Goal: Task Accomplishment & Management: Complete application form

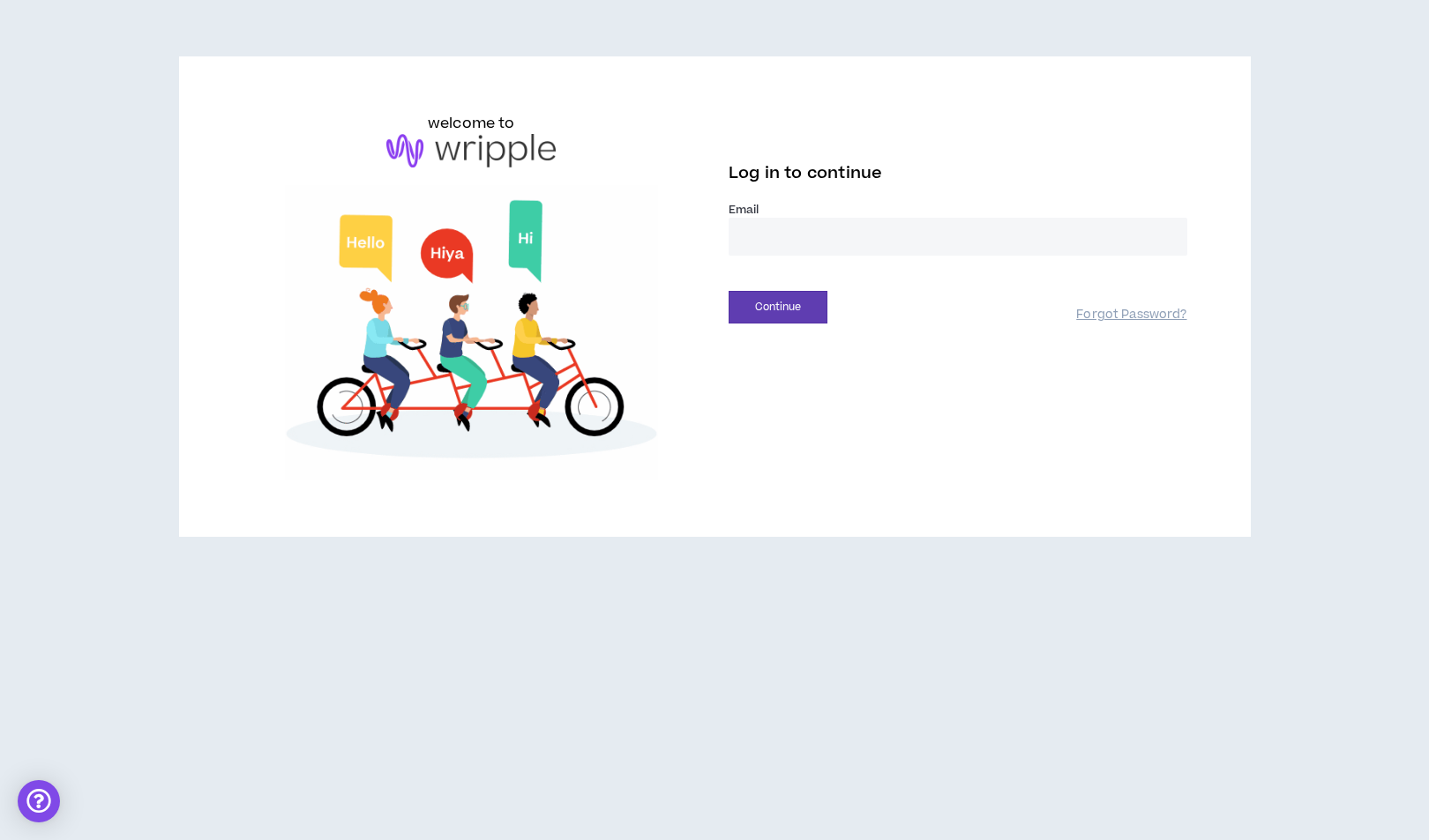
click at [775, 239] on input "email" at bounding box center [958, 237] width 459 height 38
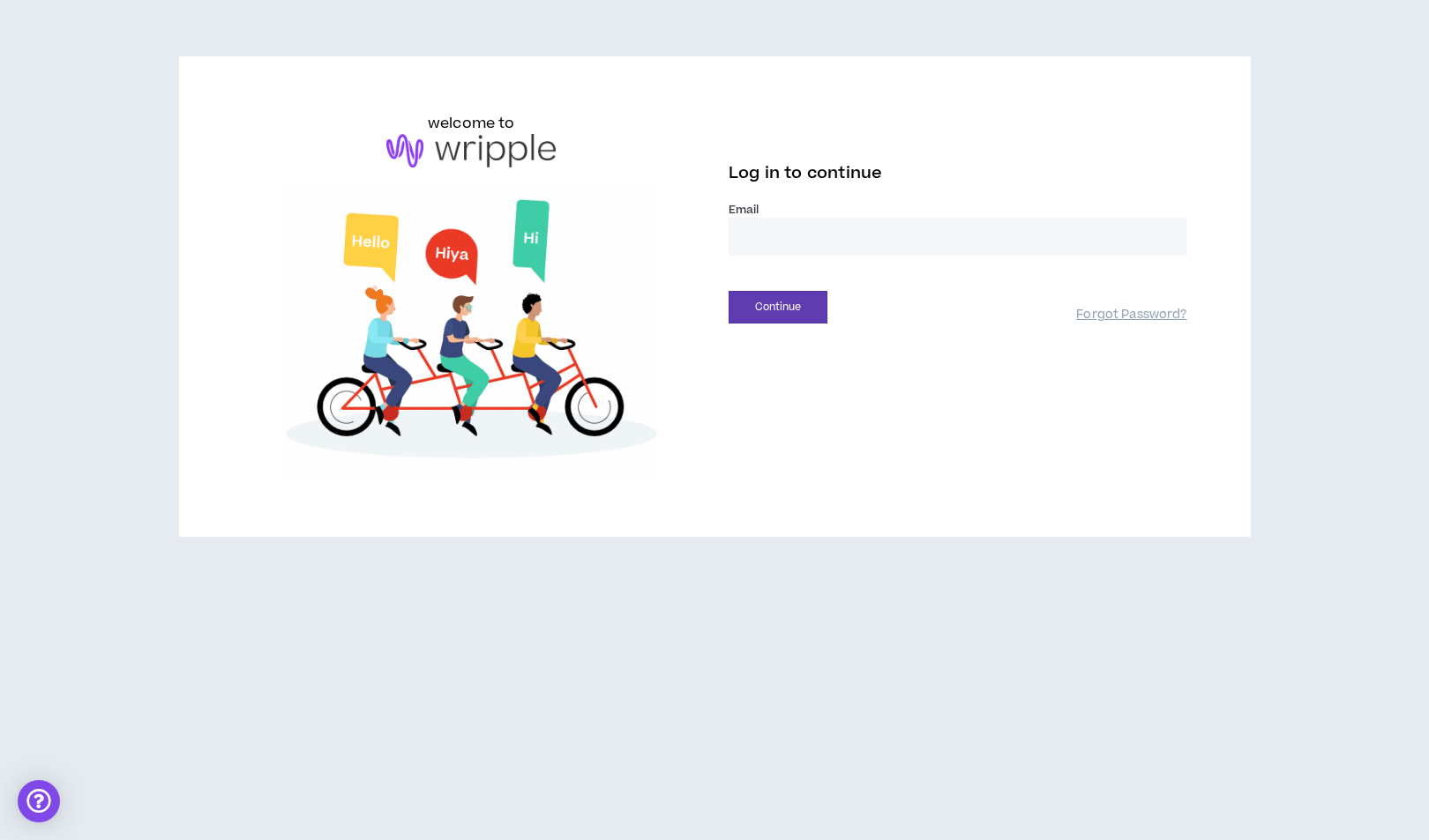
type input "**********"
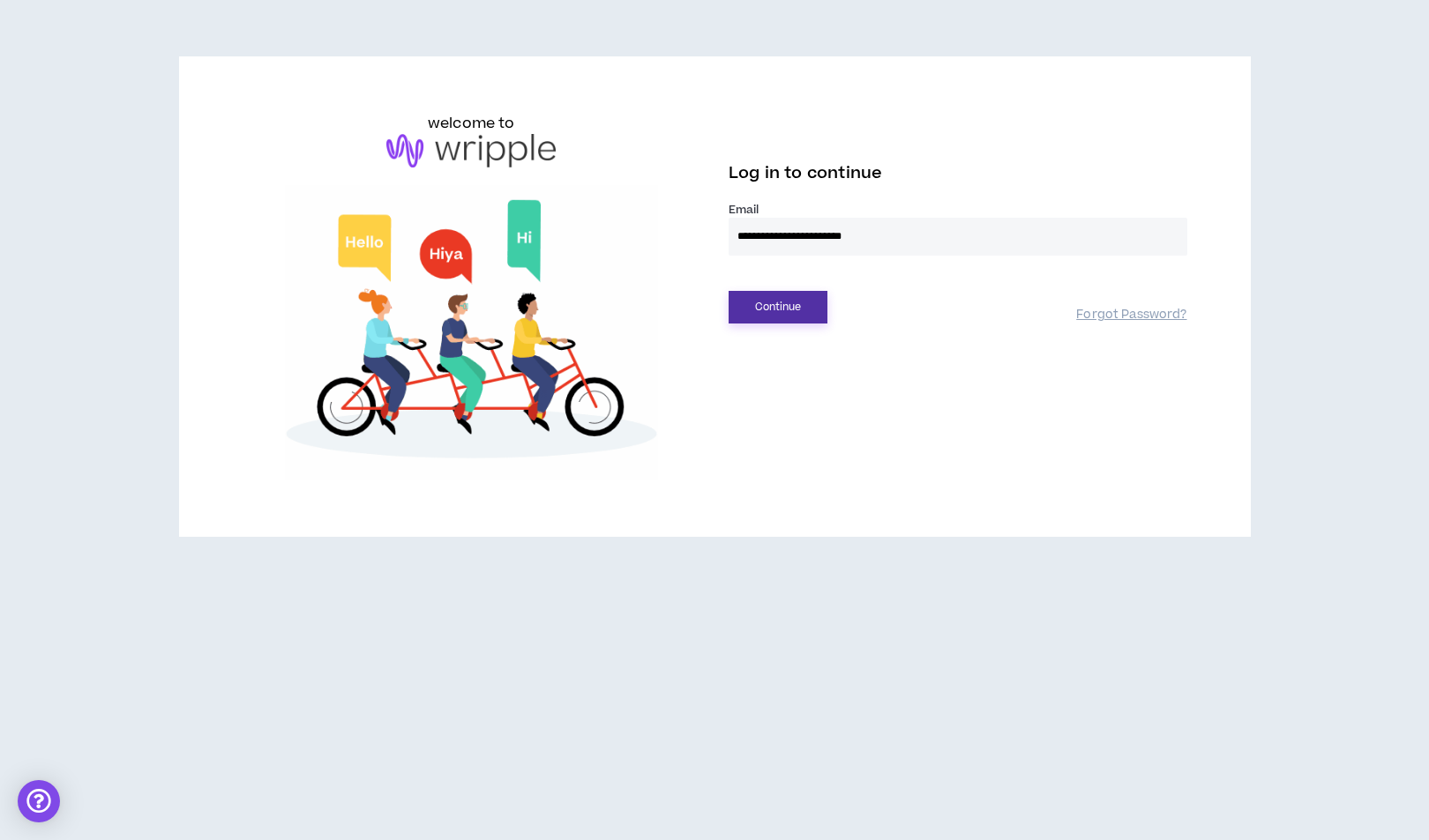
click at [802, 322] on button "Continue" at bounding box center [778, 307] width 99 height 33
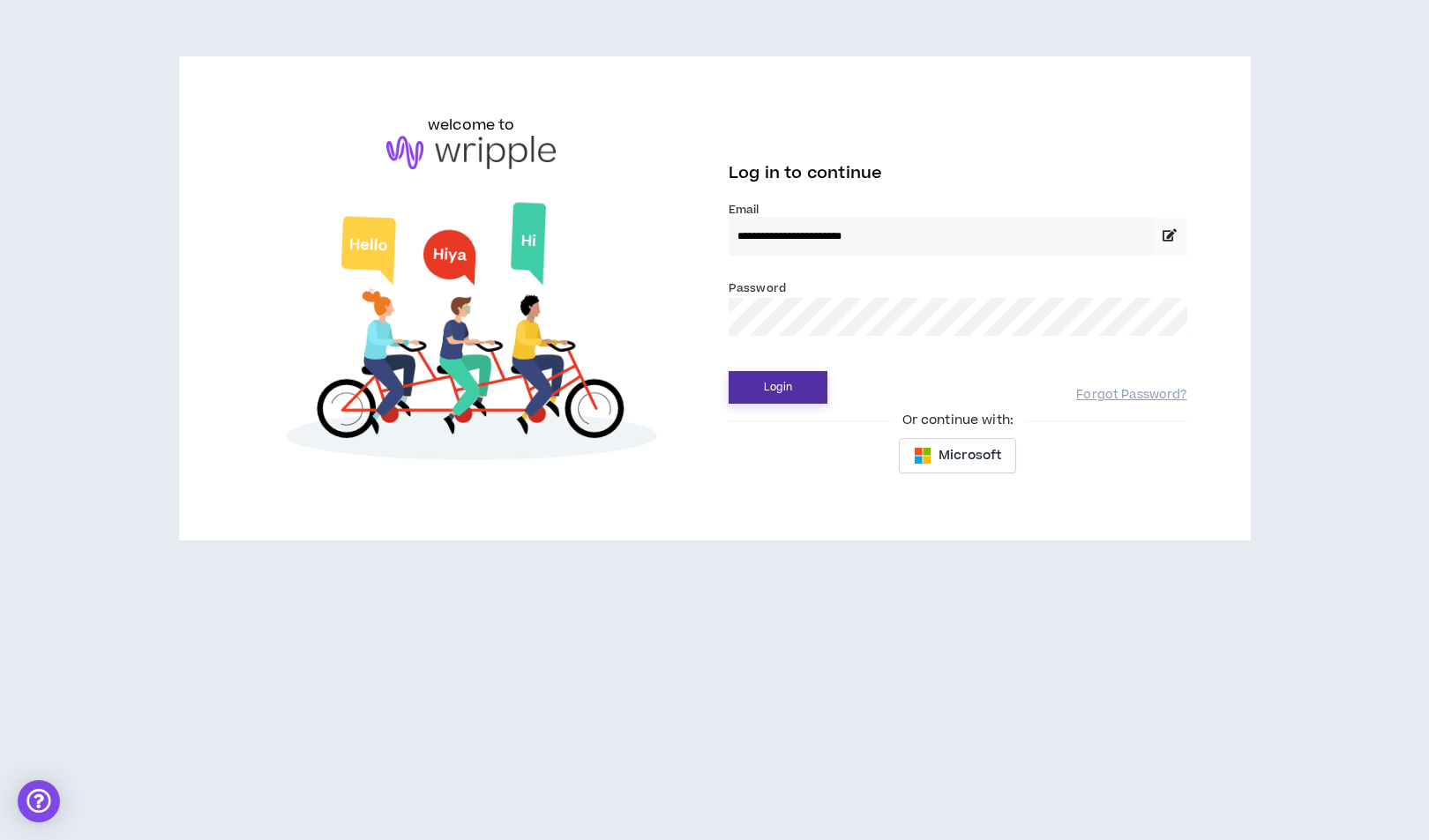
click at [729, 371] on button "Login" at bounding box center [778, 387] width 99 height 33
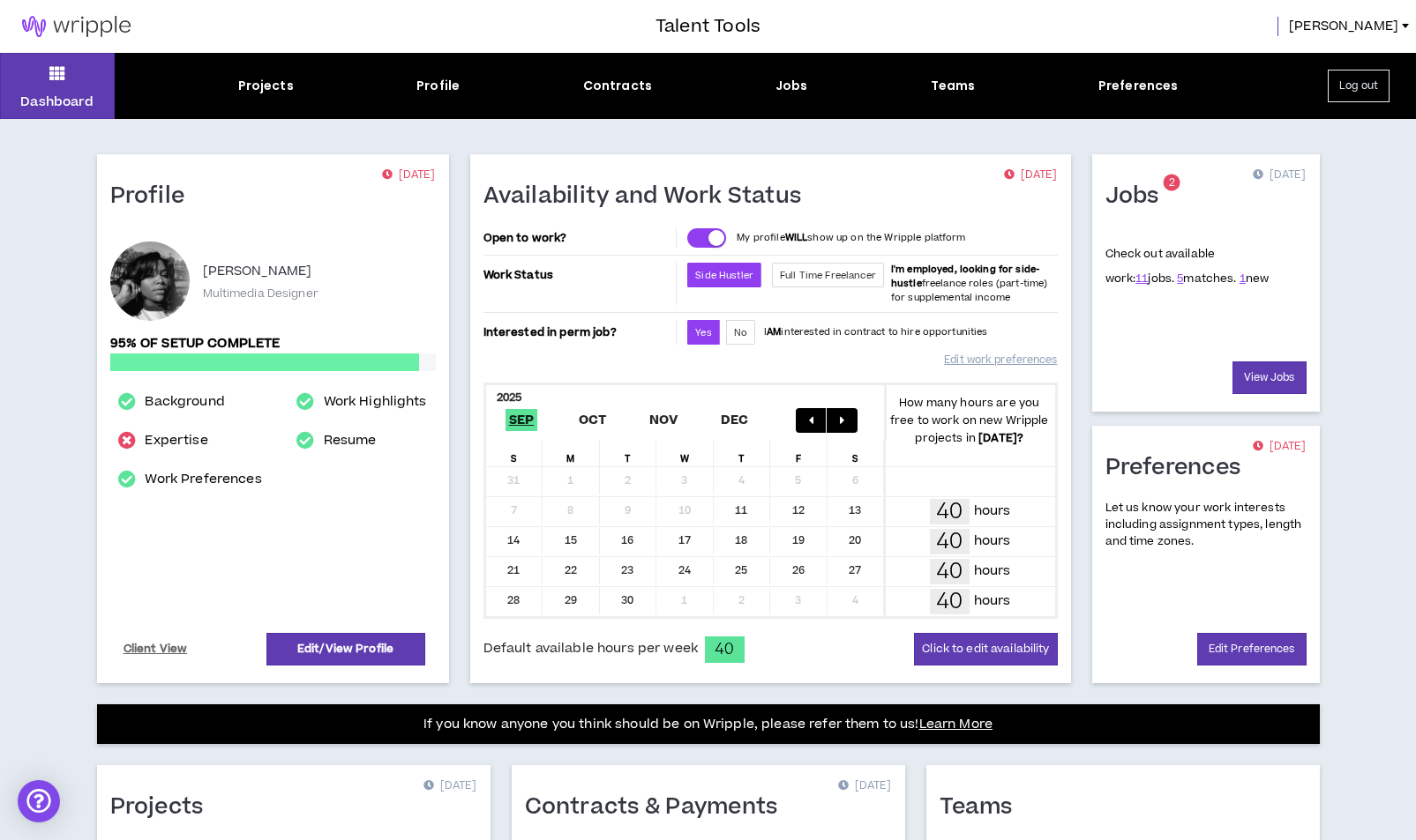
click at [804, 89] on div "Projects Profile Contracts Jobs Teams Preferences" at bounding box center [708, 86] width 1186 height 18
click at [799, 85] on div "Jobs" at bounding box center [791, 86] width 33 height 18
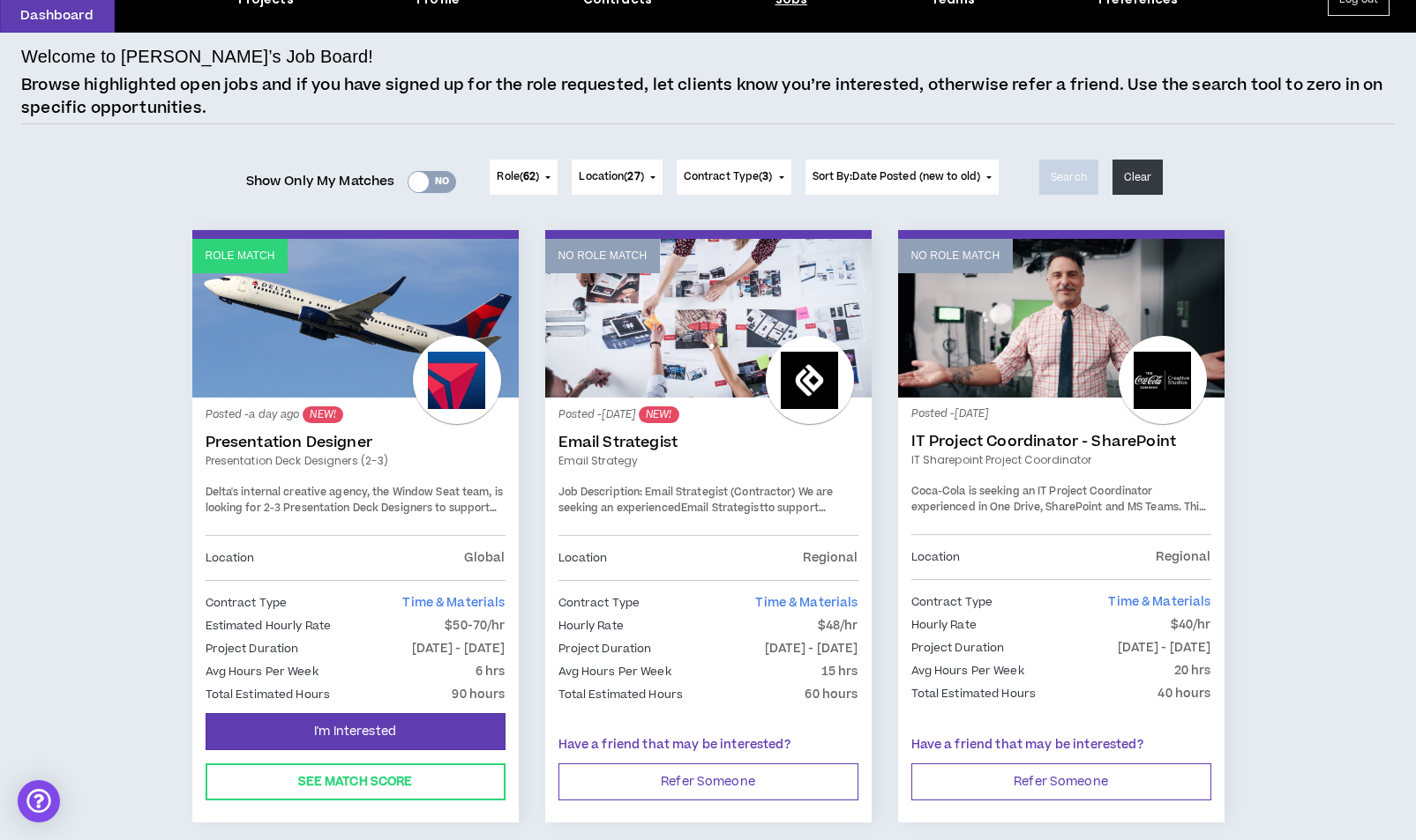
scroll to position [87, 0]
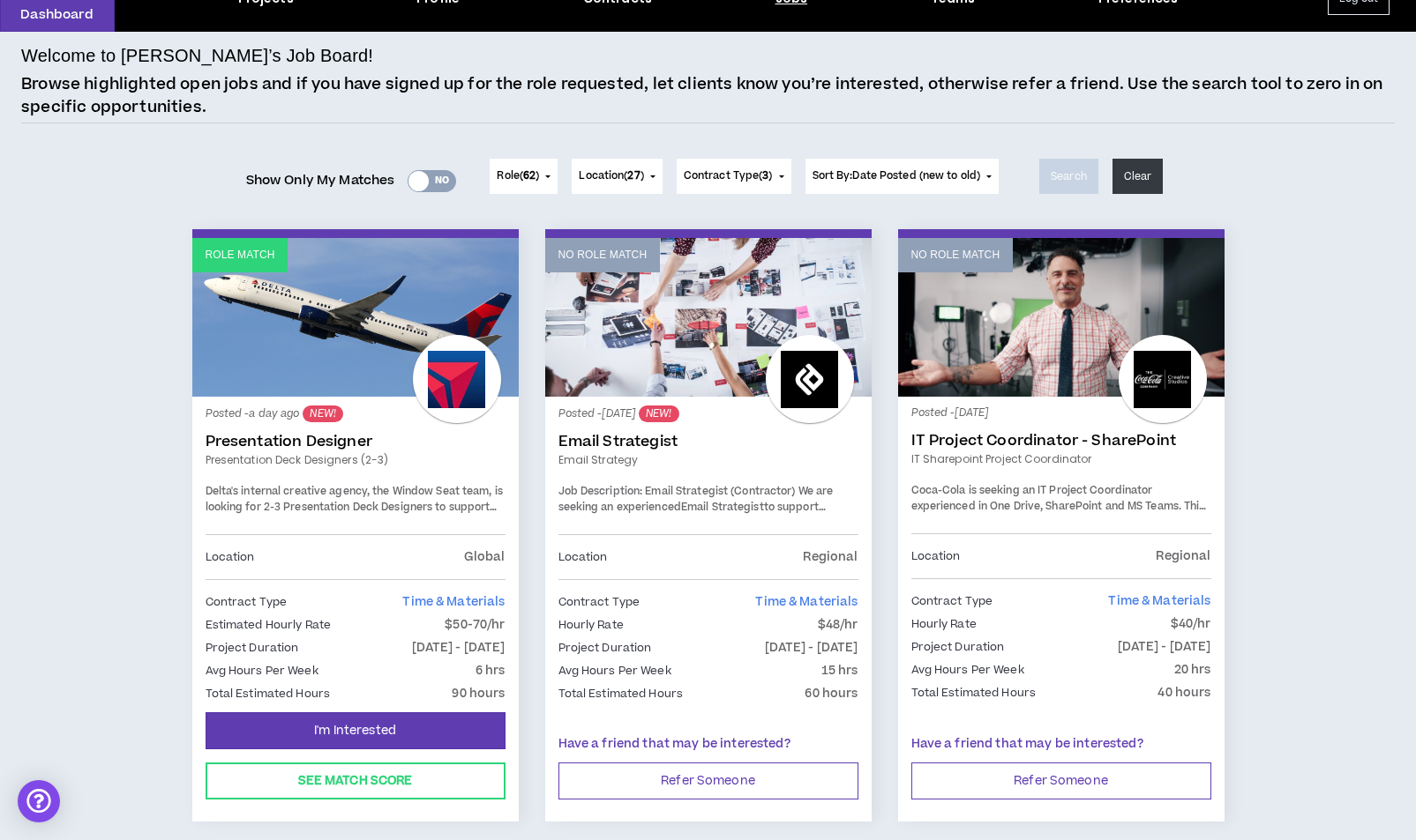
click at [423, 186] on div at bounding box center [418, 181] width 20 height 20
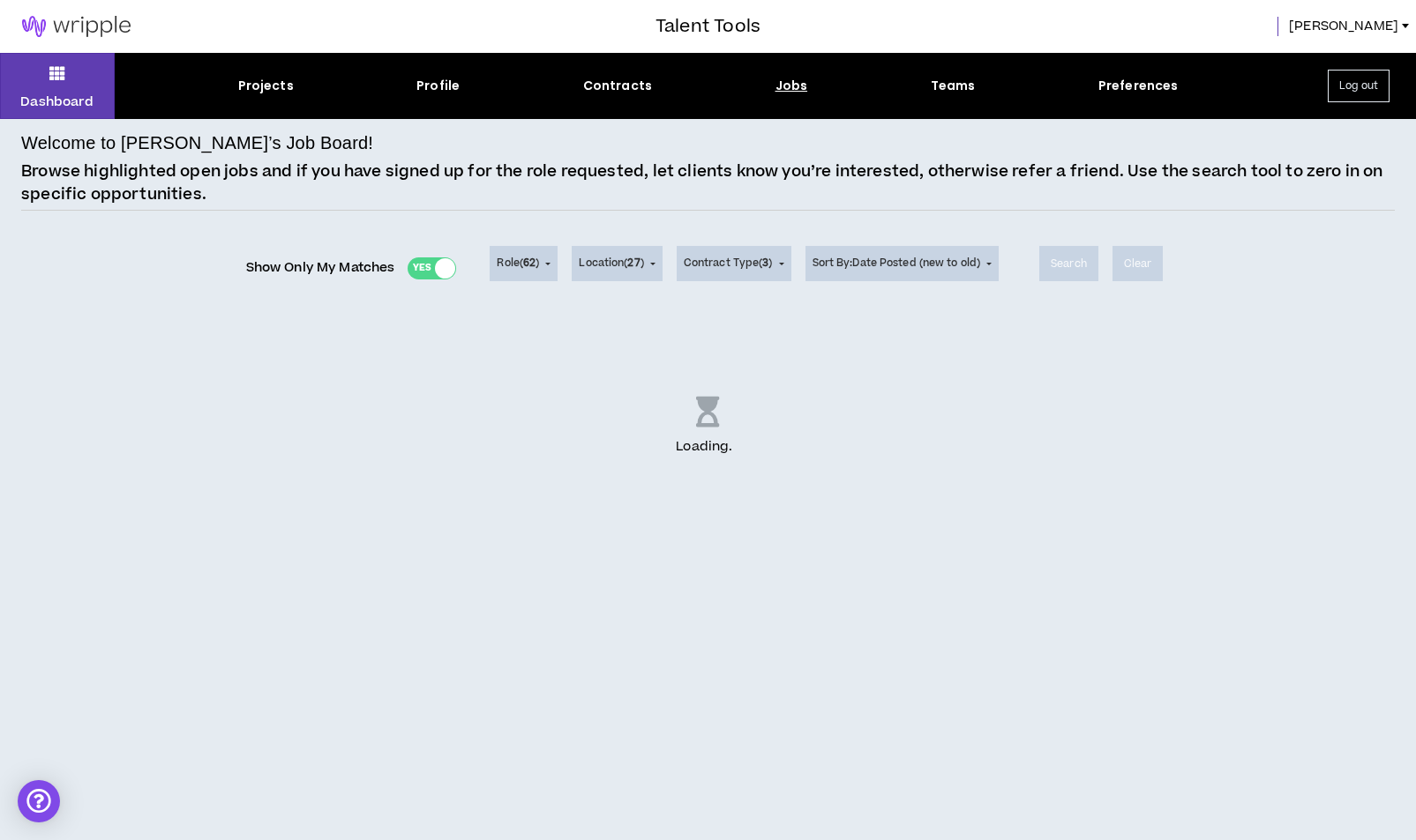
scroll to position [0, 0]
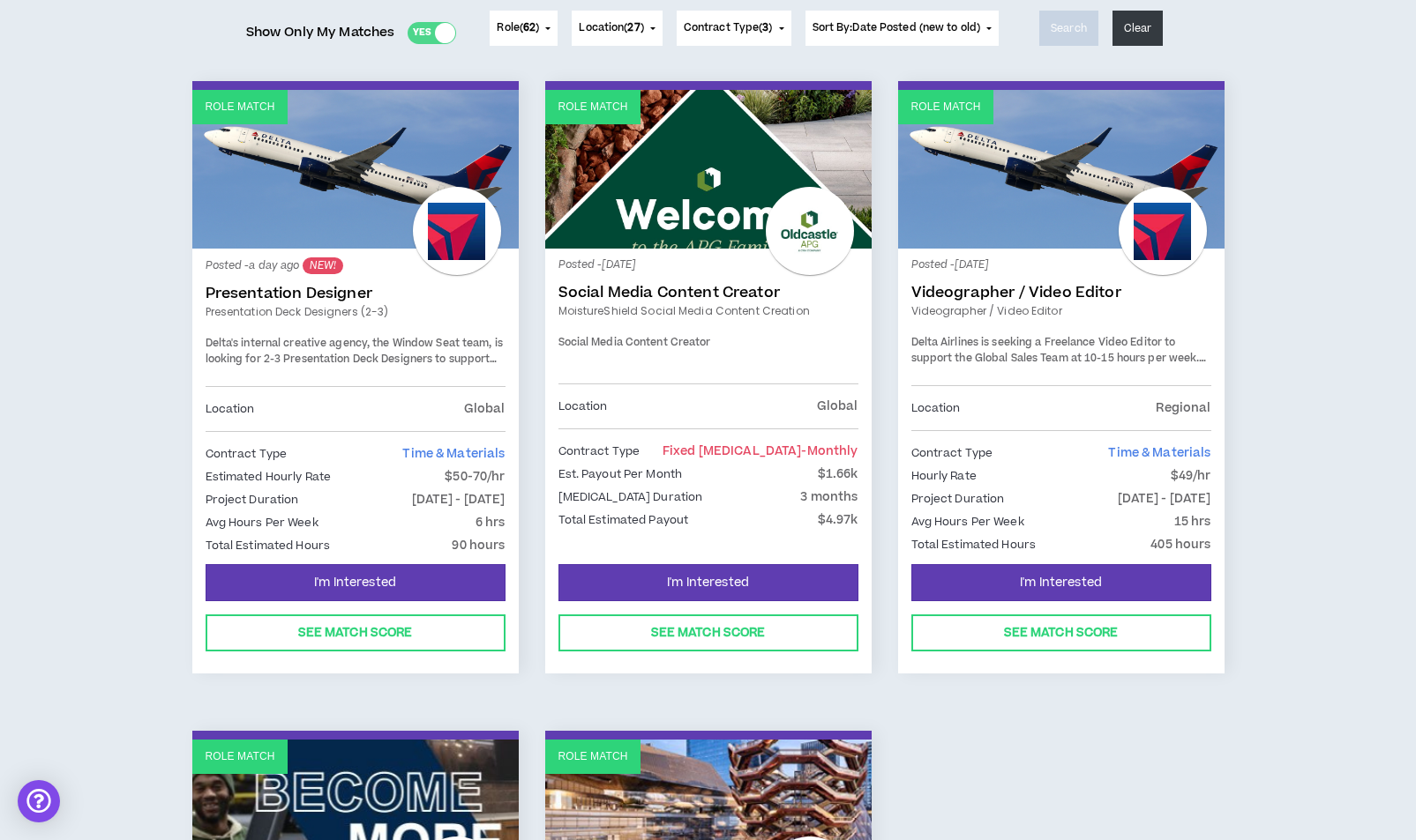
click at [720, 38] on button "Contract Type ( 3 )" at bounding box center [733, 28] width 115 height 35
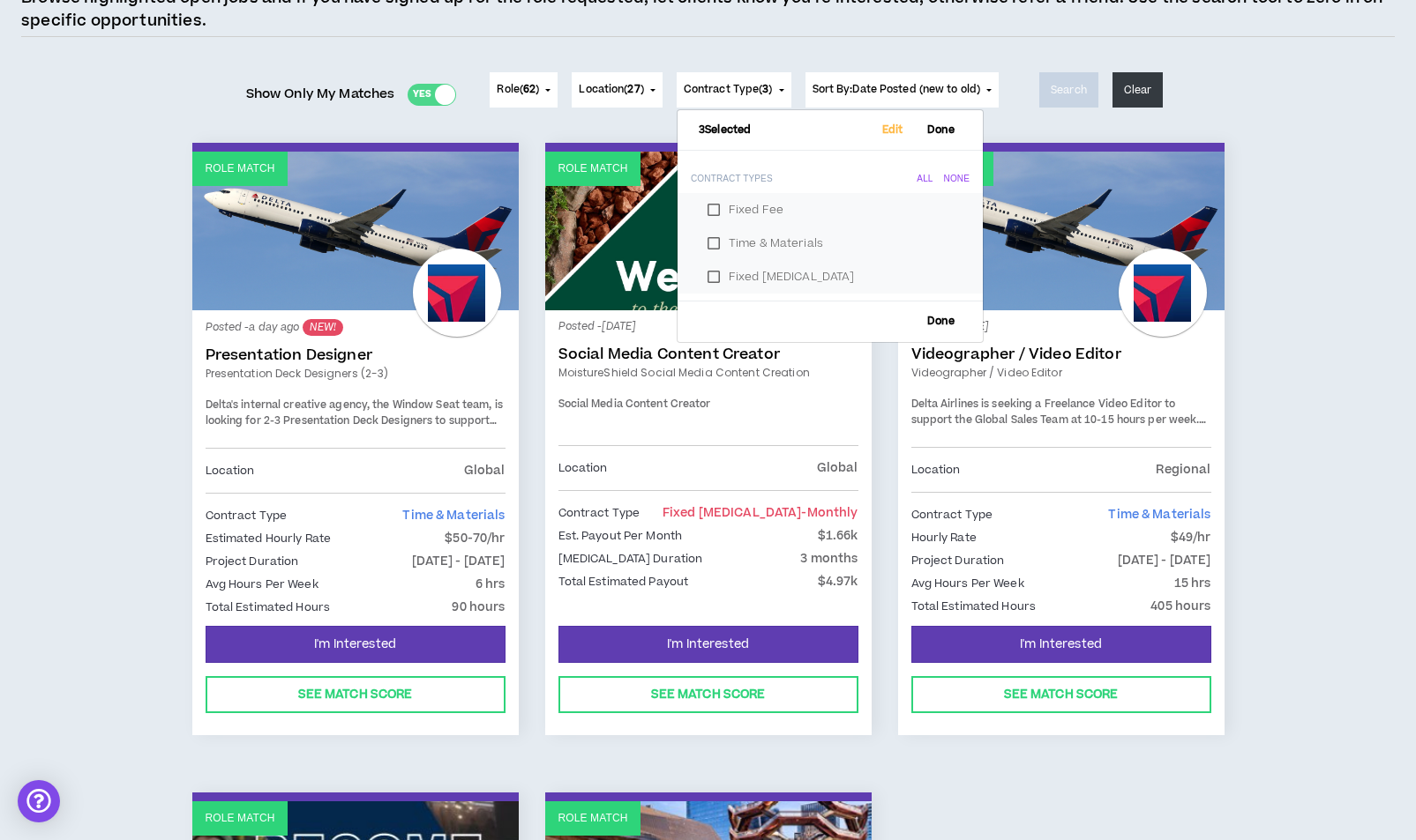
scroll to position [172, 0]
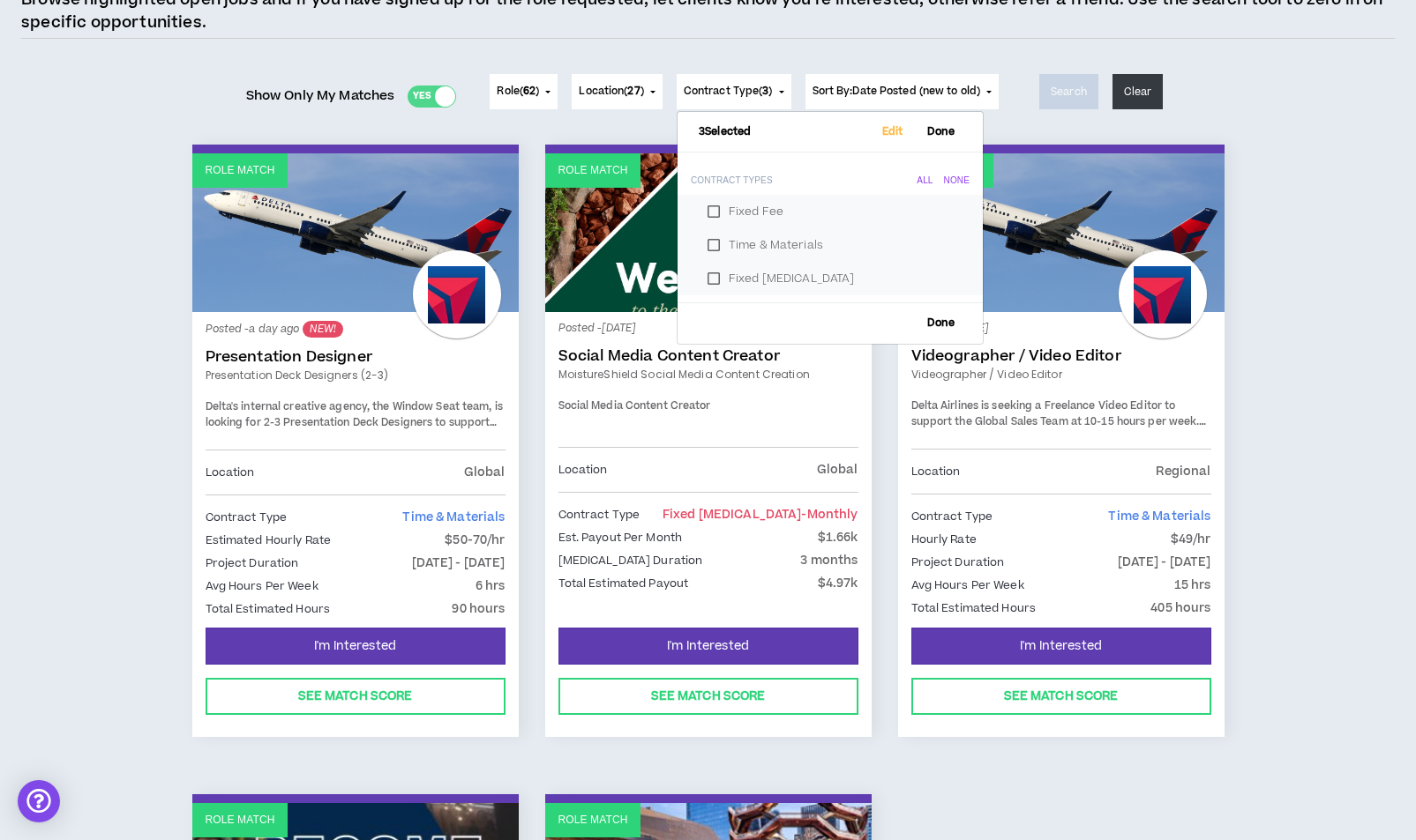
click at [330, 250] on link "Role Match" at bounding box center [355, 233] width 326 height 158
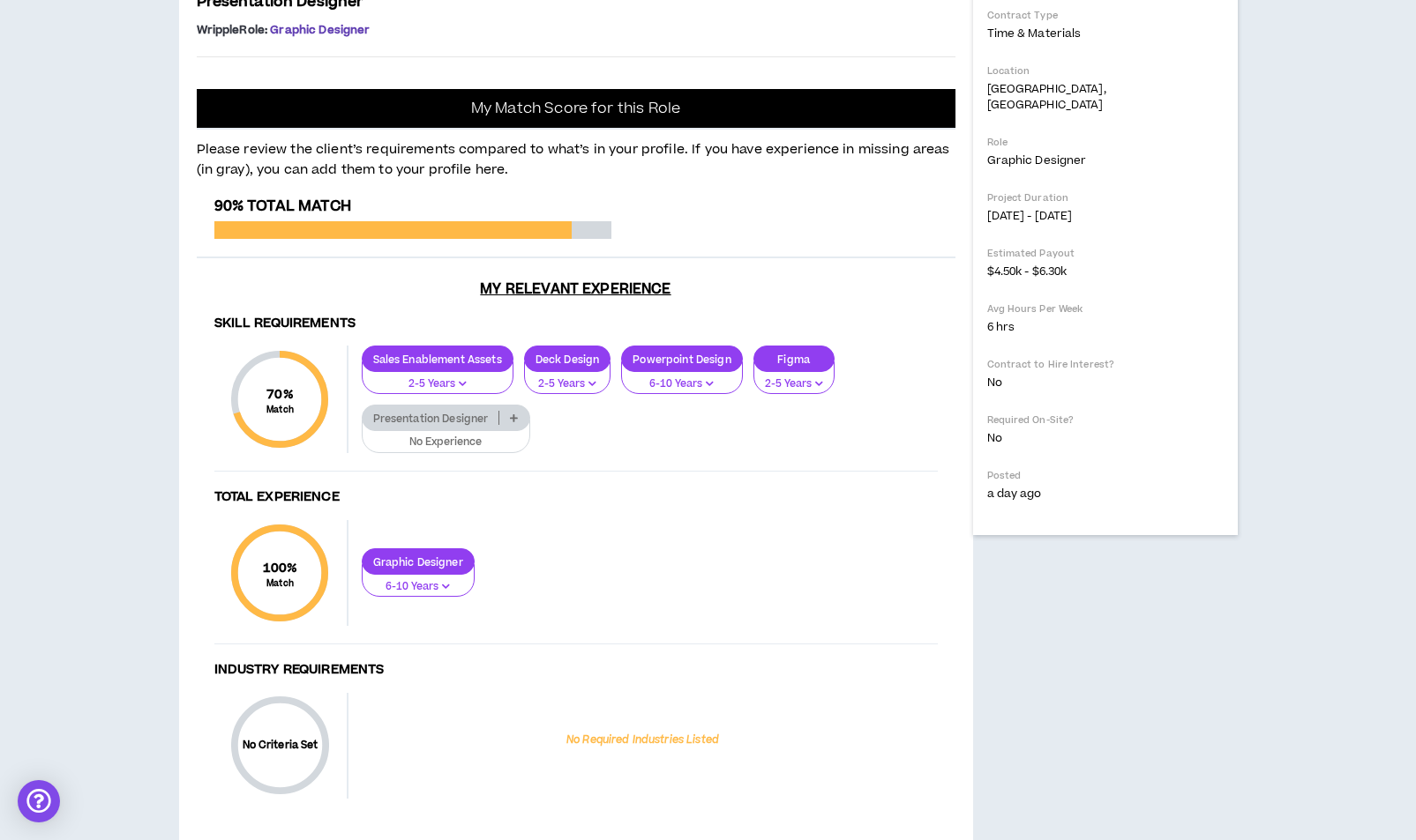
scroll to position [526, 0]
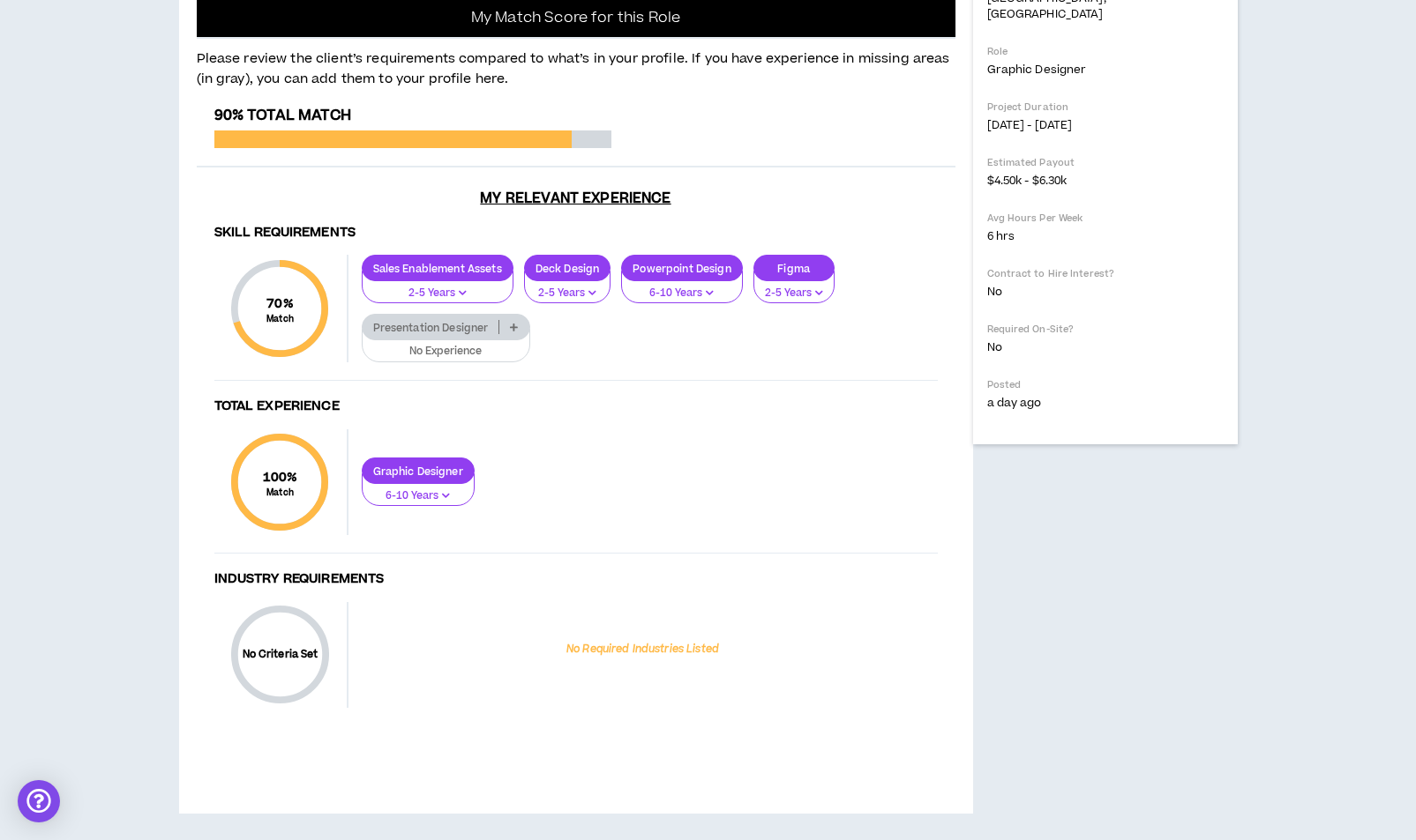
click at [523, 340] on div "Presentation Designer" at bounding box center [445, 327] width 168 height 26
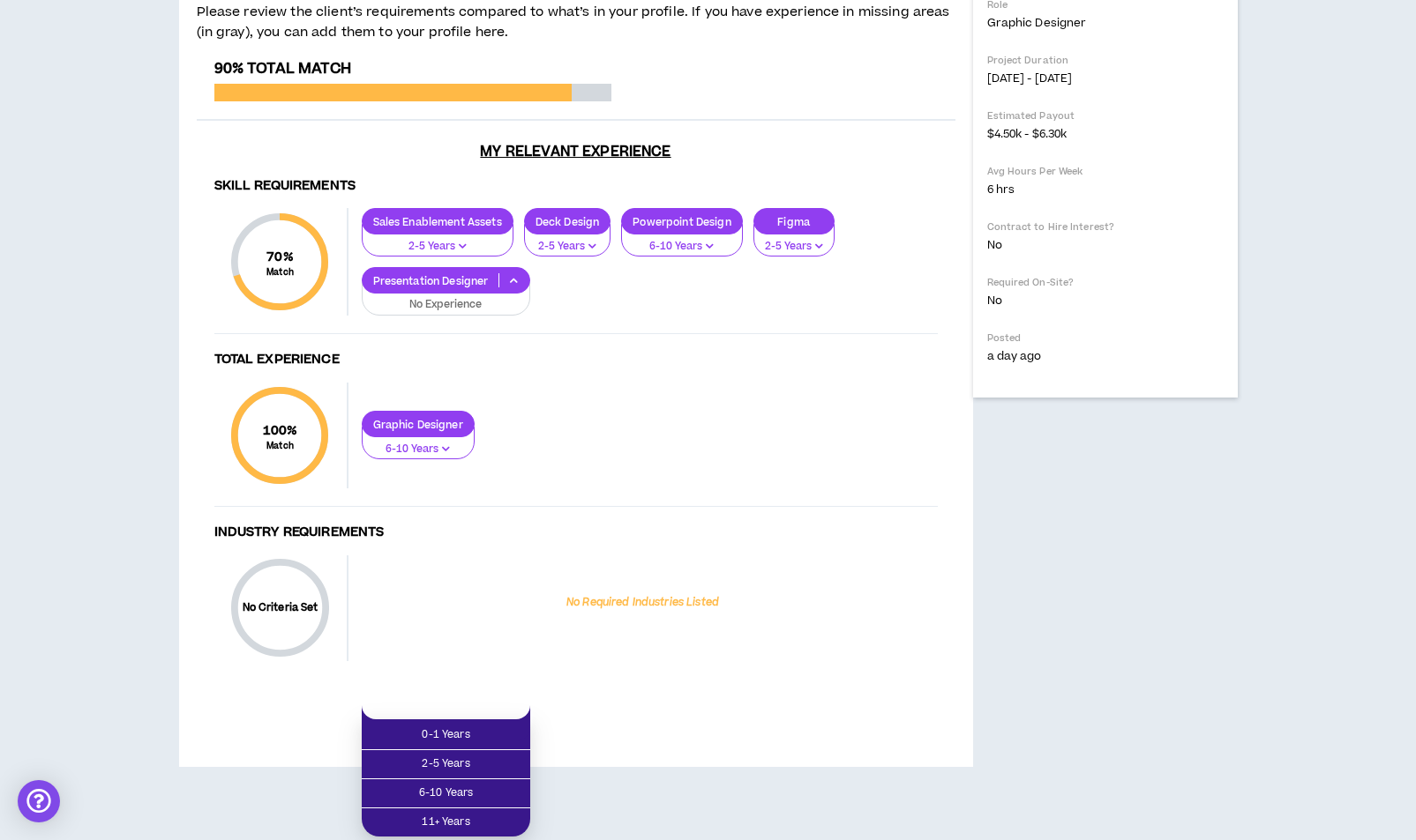
scroll to position [877, 0]
click at [483, 755] on span "2-5 Years" at bounding box center [445, 764] width 148 height 19
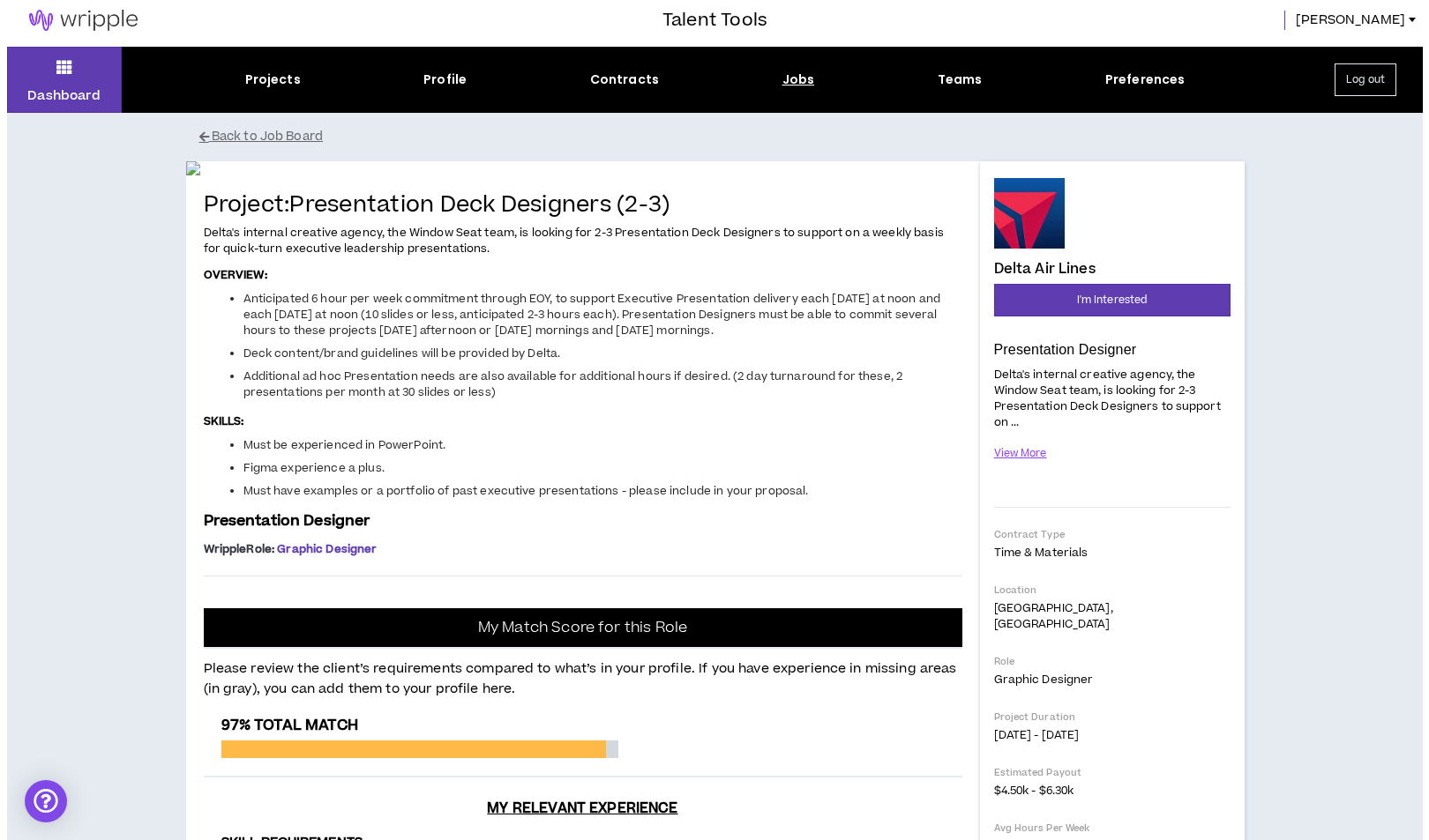
scroll to position [0, 0]
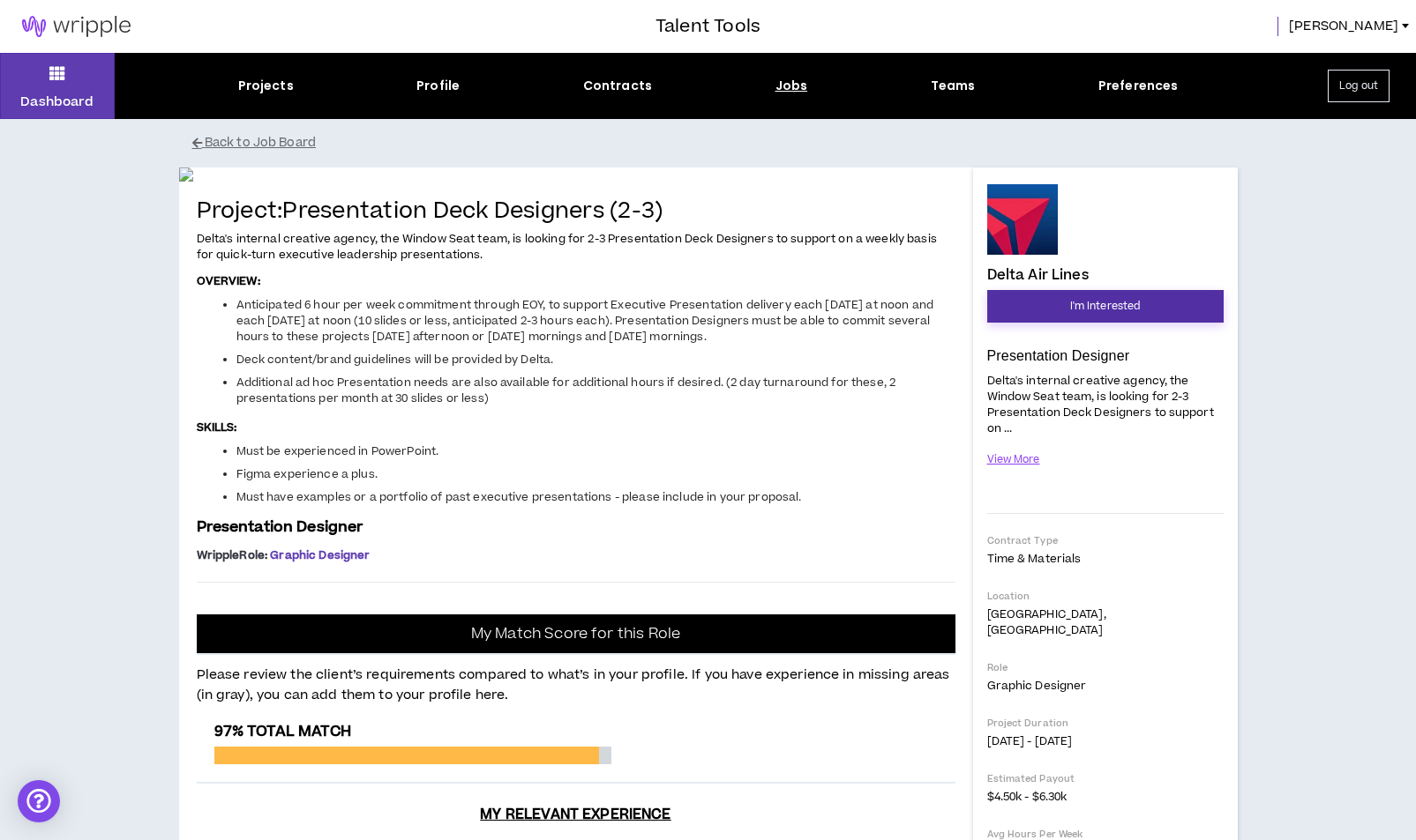
click at [1093, 301] on span "I'm Interested" at bounding box center [1105, 306] width 71 height 17
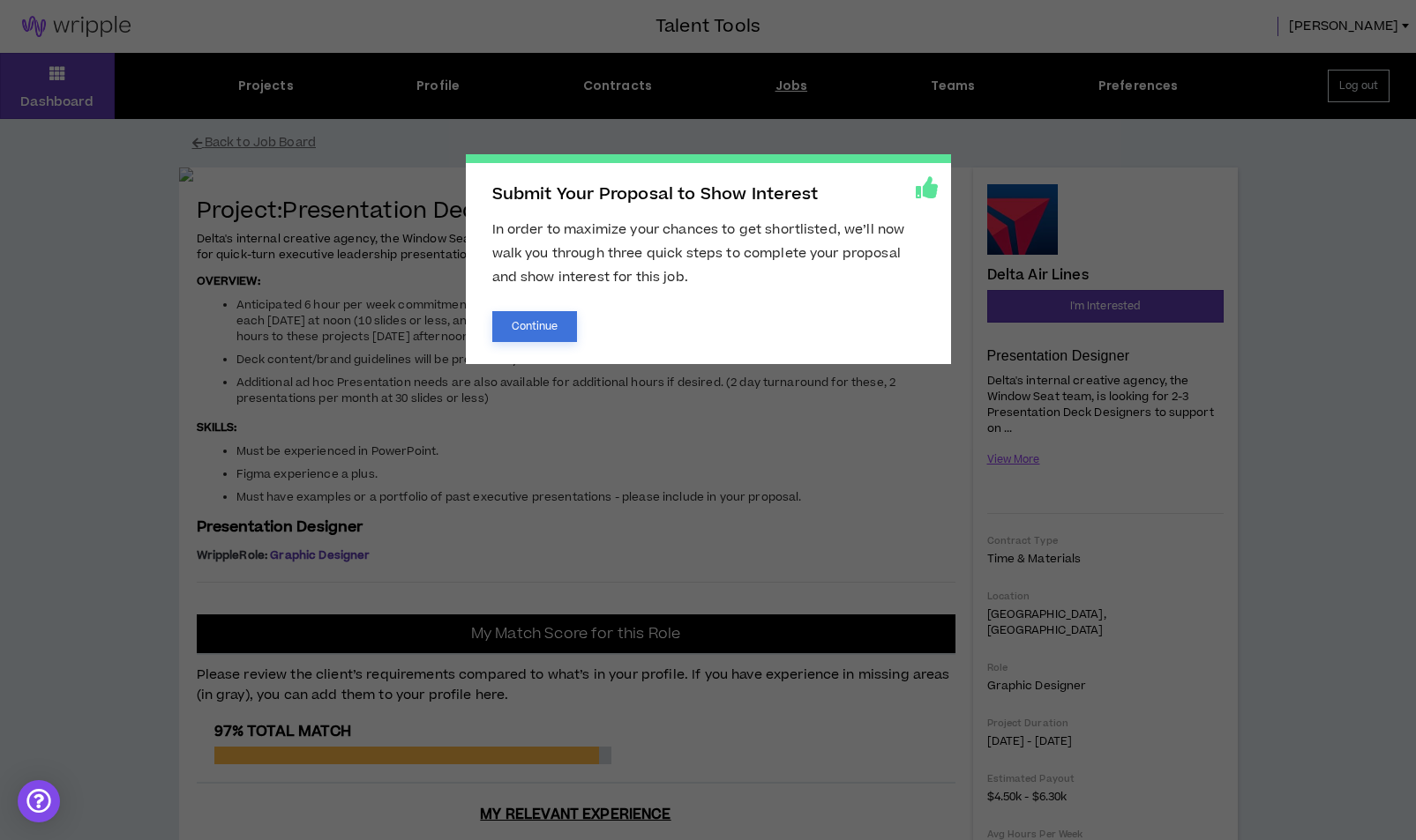
click at [527, 320] on button "Continue" at bounding box center [535, 327] width 85 height 31
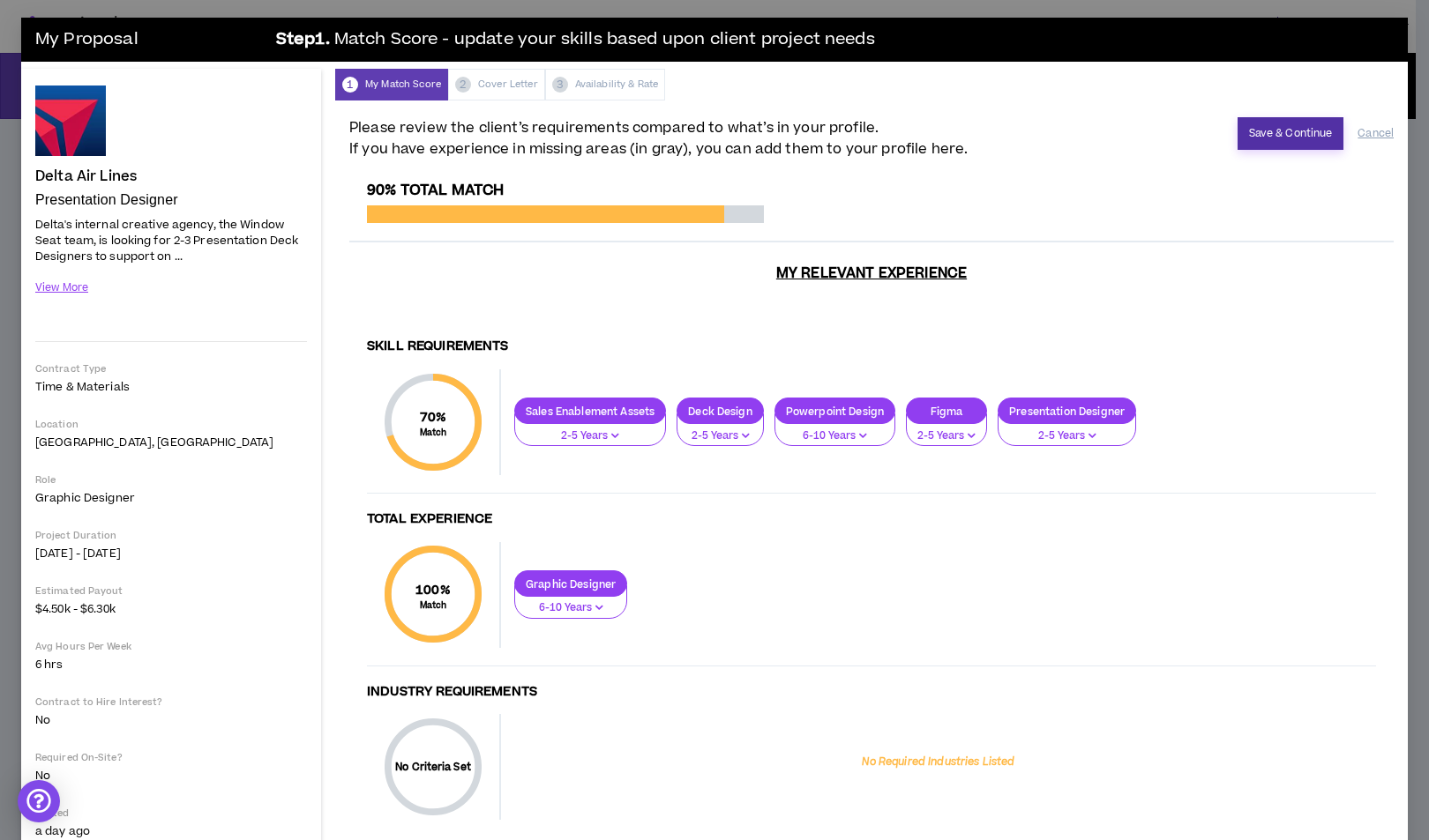
click at [1238, 139] on button "Save & Continue" at bounding box center [1291, 134] width 107 height 33
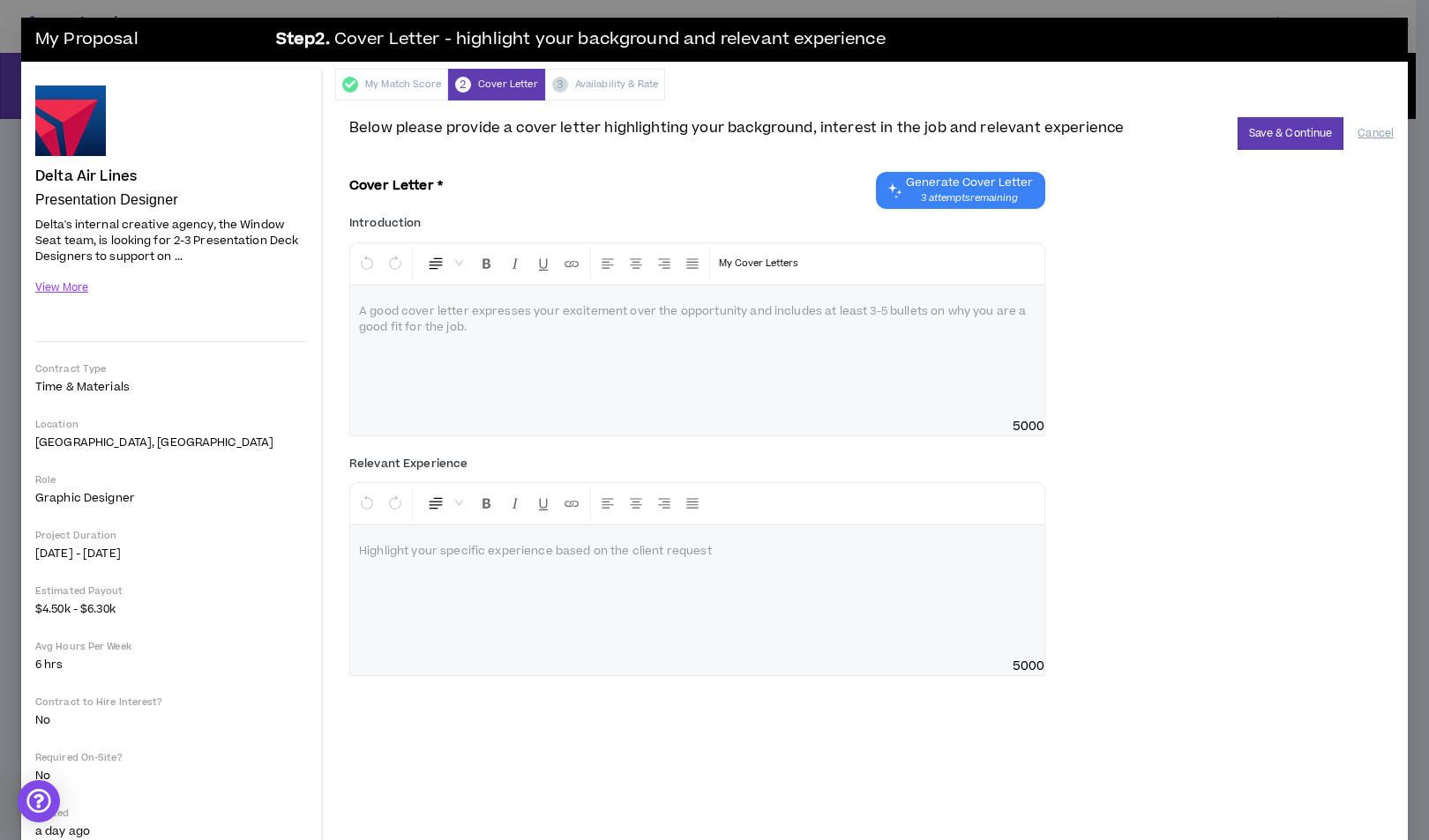
click at [973, 197] on span "3 attempts remaining" at bounding box center [969, 198] width 127 height 14
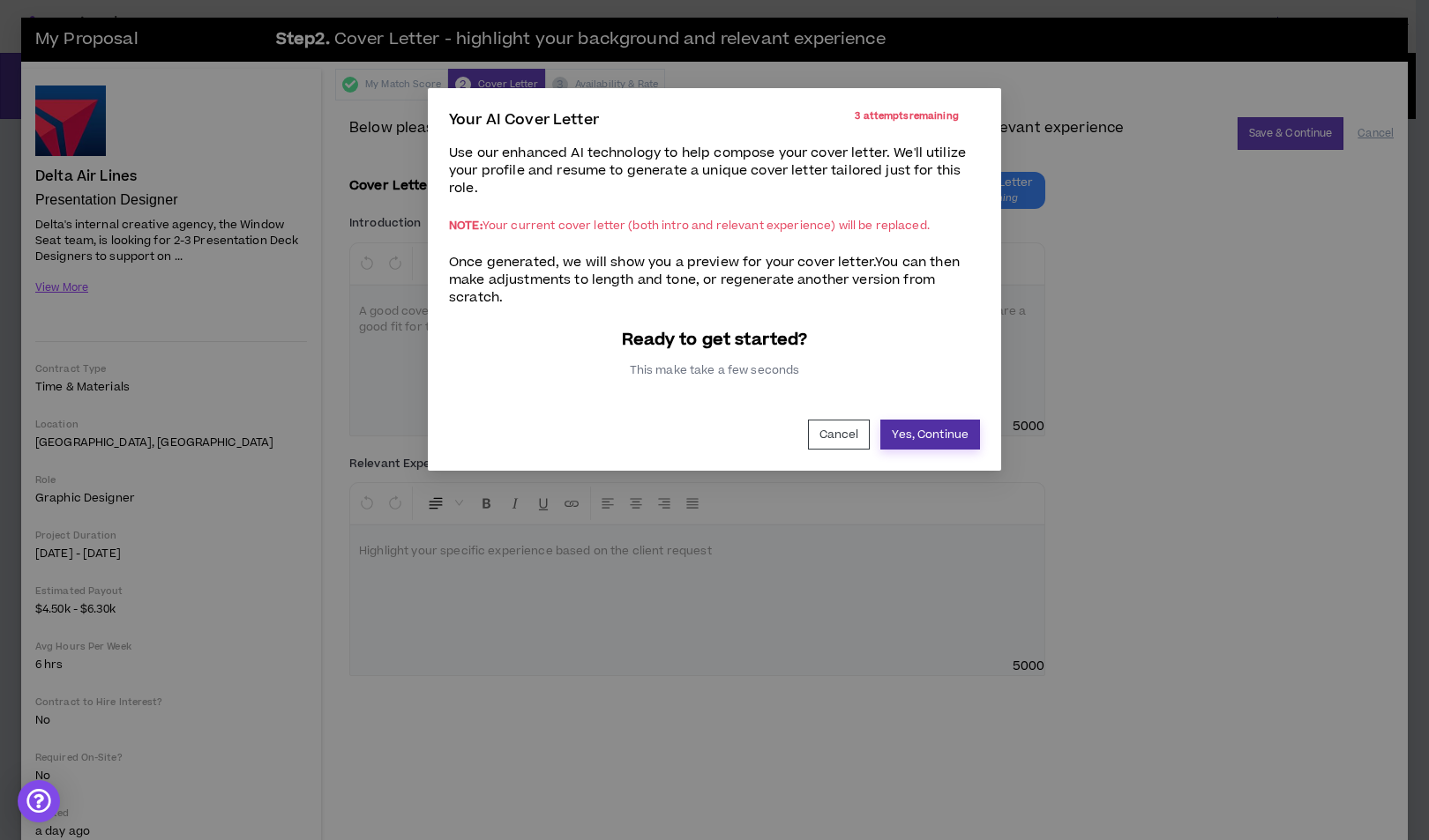
click at [904, 422] on button "Yes, Continue" at bounding box center [930, 434] width 100 height 30
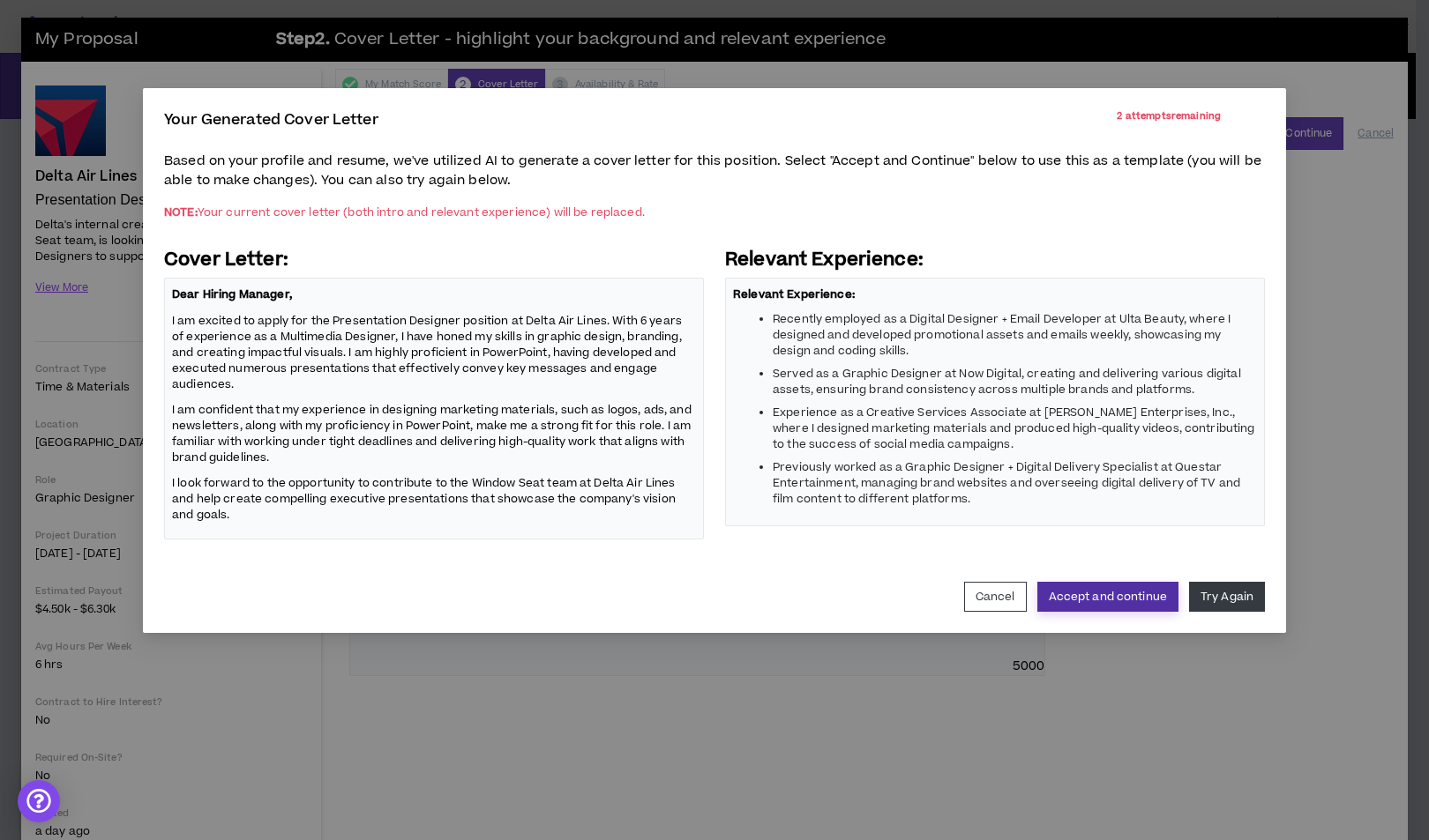
click at [1133, 594] on button "Accept and continue" at bounding box center [1108, 597] width 141 height 30
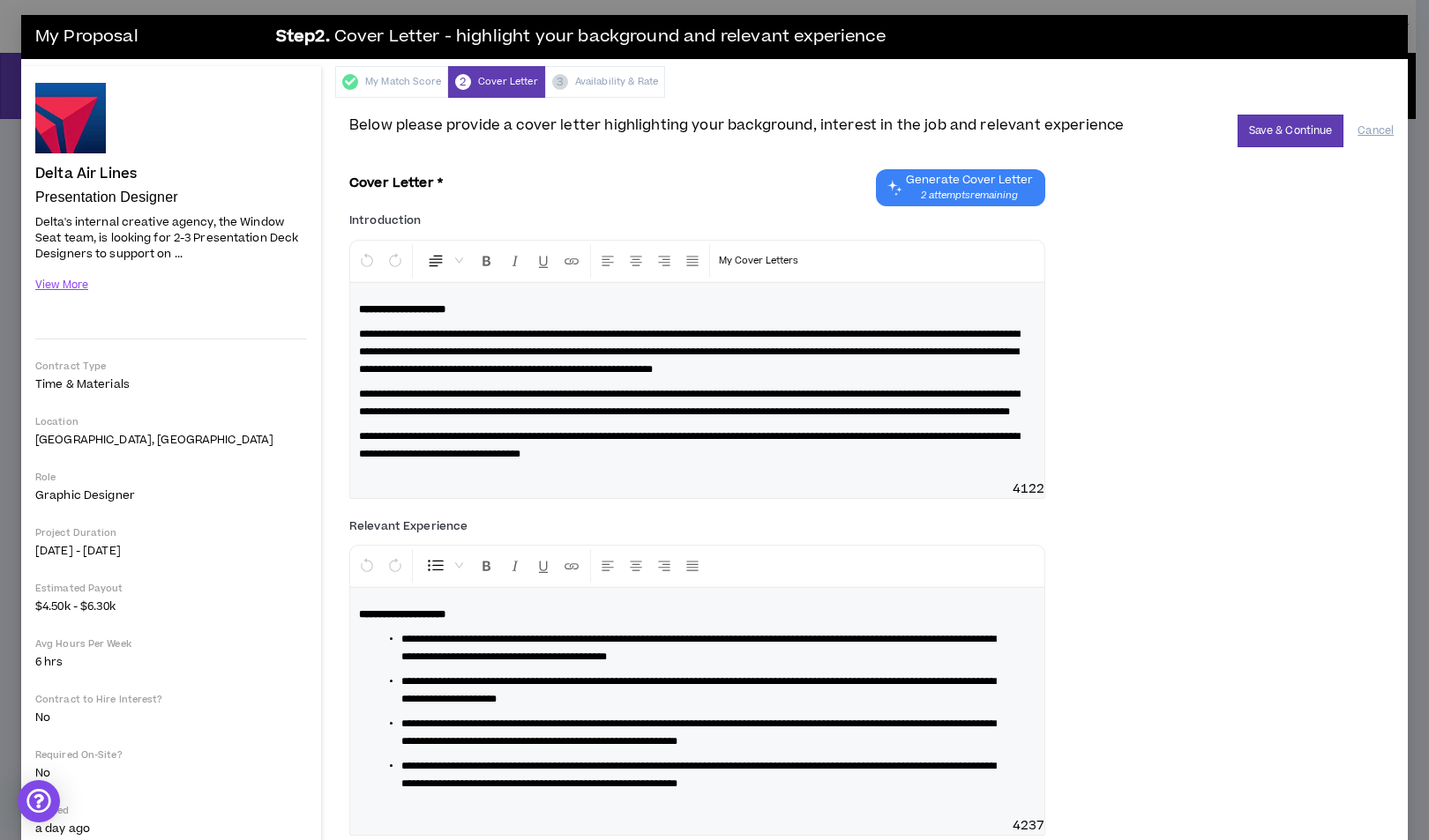
scroll to position [2, 0]
click at [1279, 134] on button "Save & Continue" at bounding box center [1291, 132] width 107 height 33
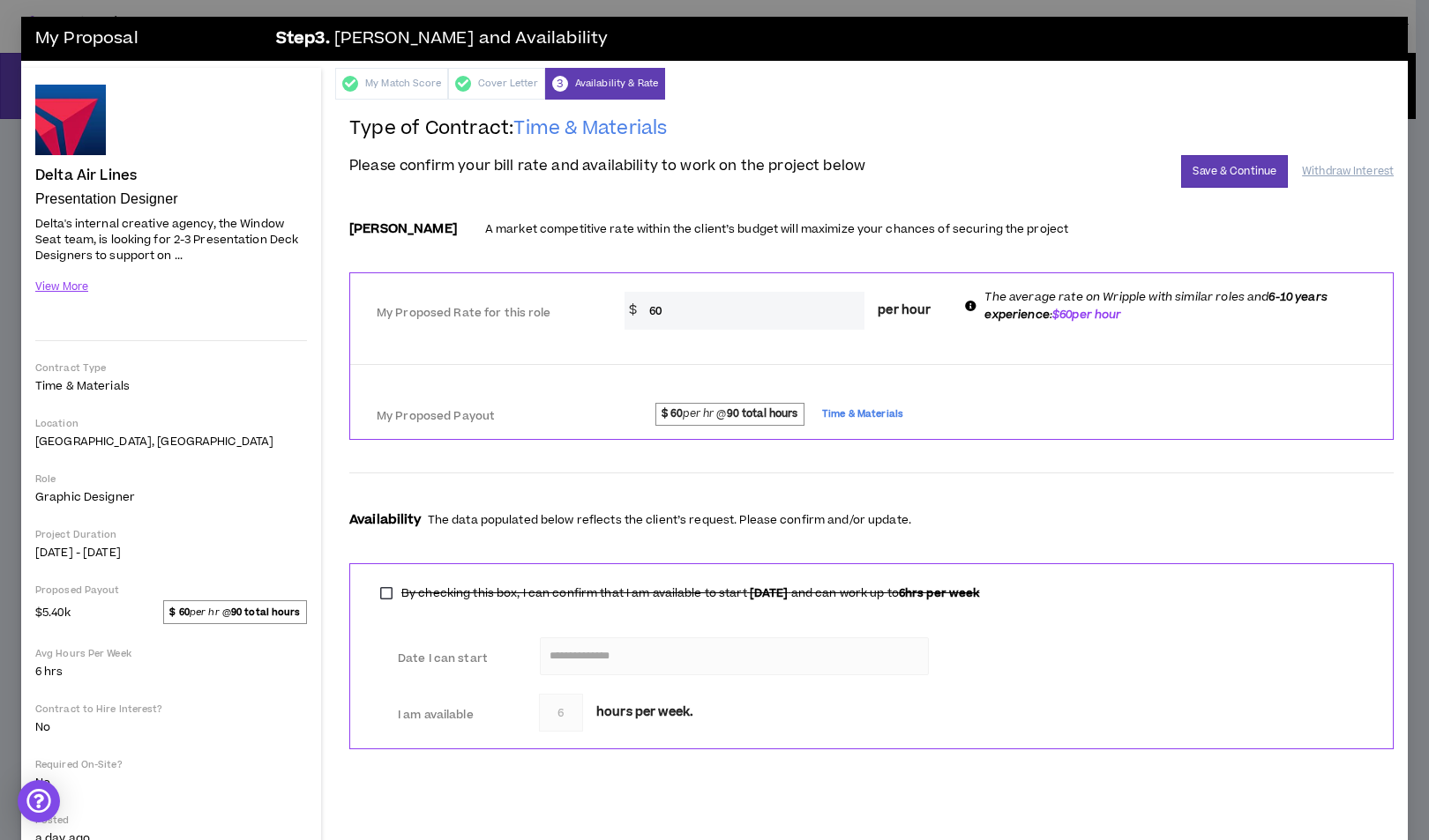
scroll to position [0, 0]
click at [1220, 175] on button "Save & Continue" at bounding box center [1234, 172] width 107 height 33
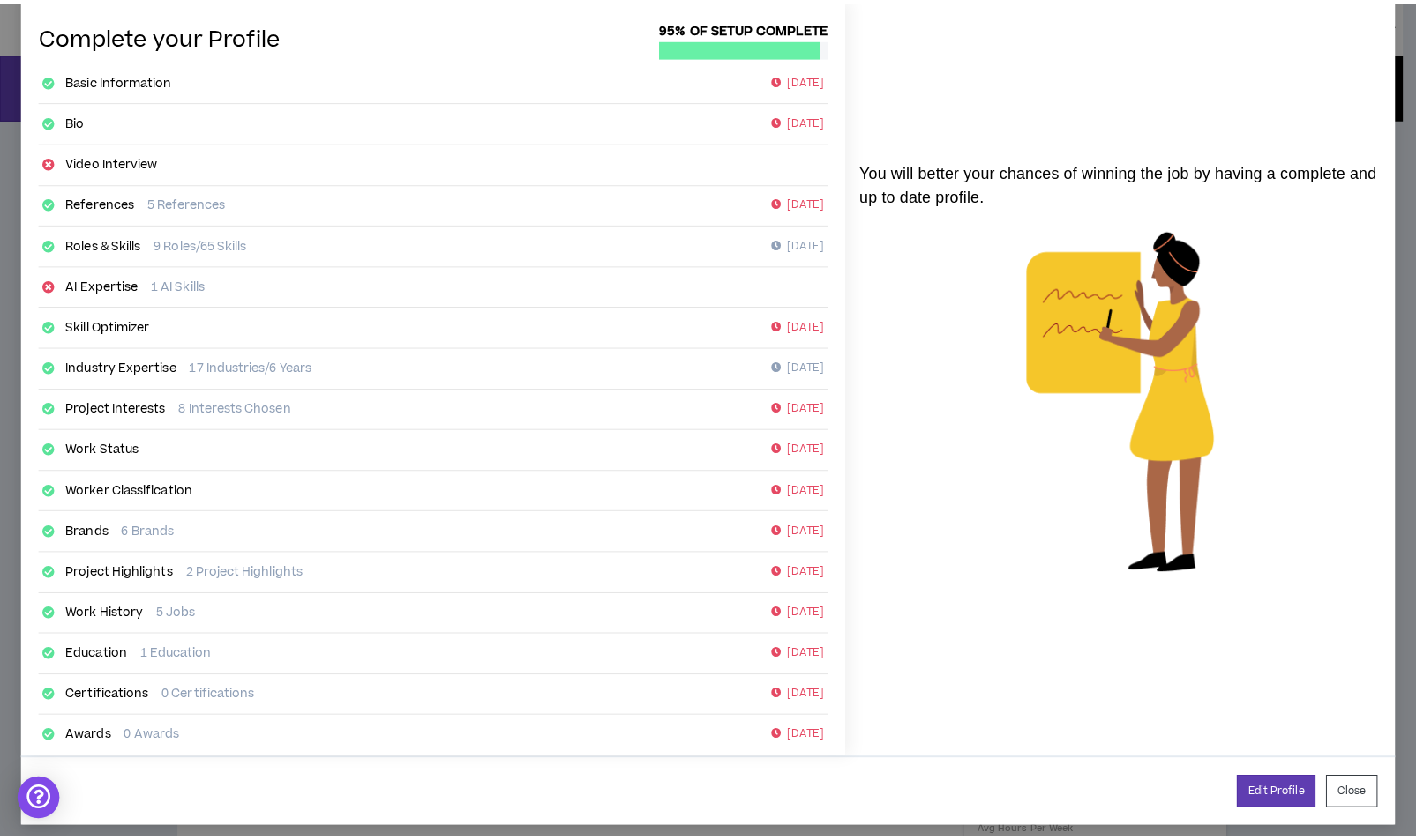
scroll to position [87, 0]
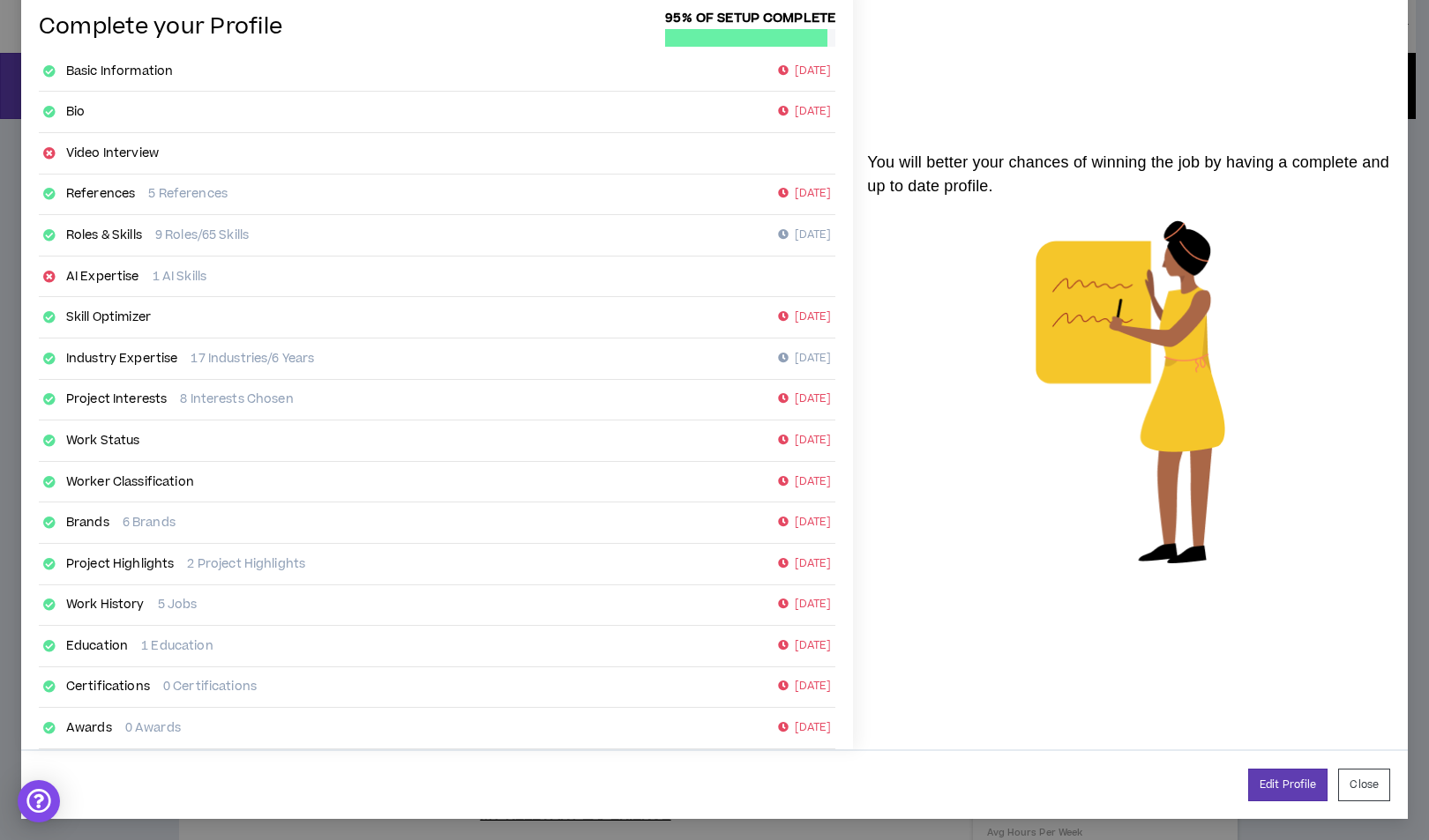
click at [121, 277] on link "AI Expertise" at bounding box center [102, 276] width 73 height 17
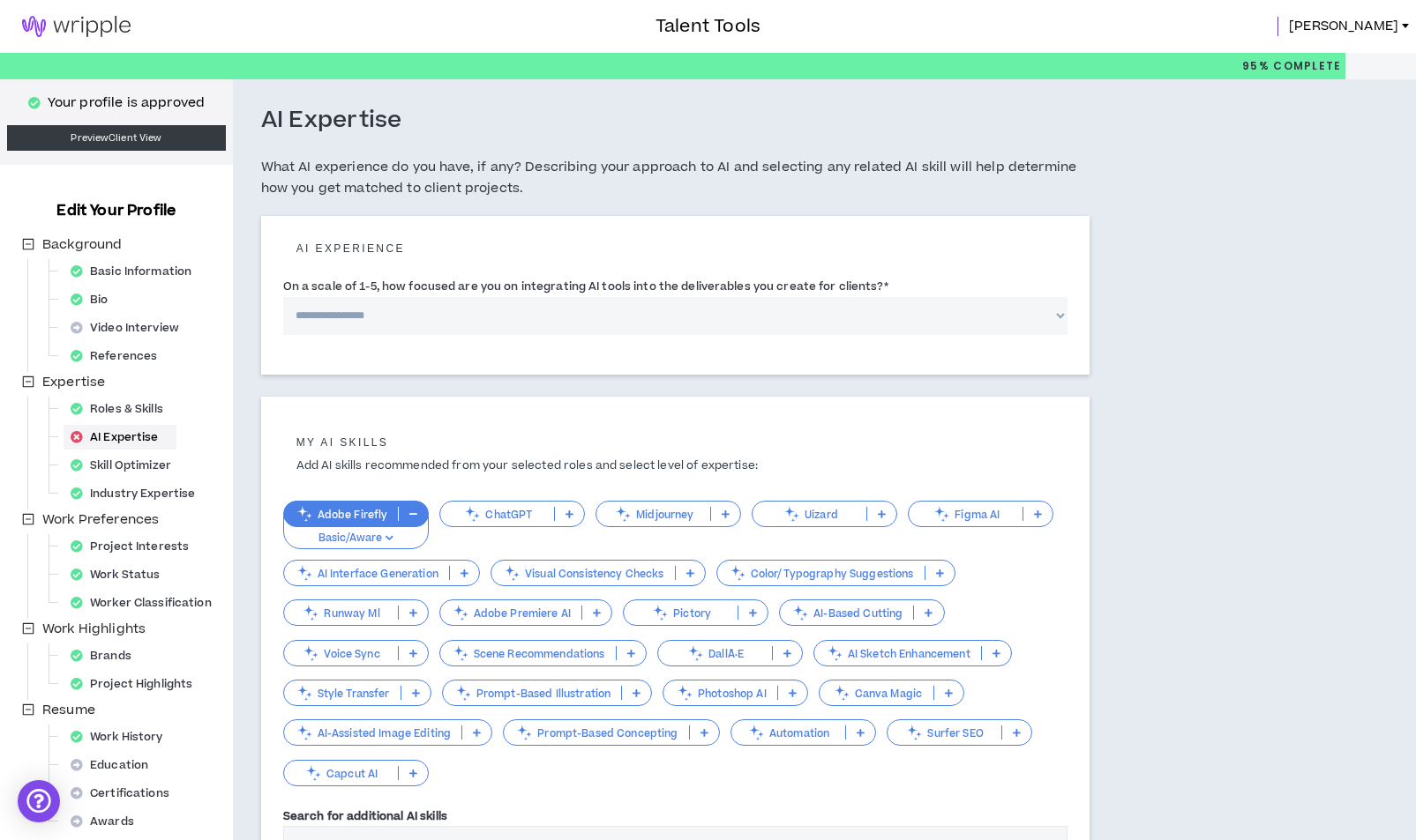
click at [558, 512] on p at bounding box center [569, 514] width 29 height 14
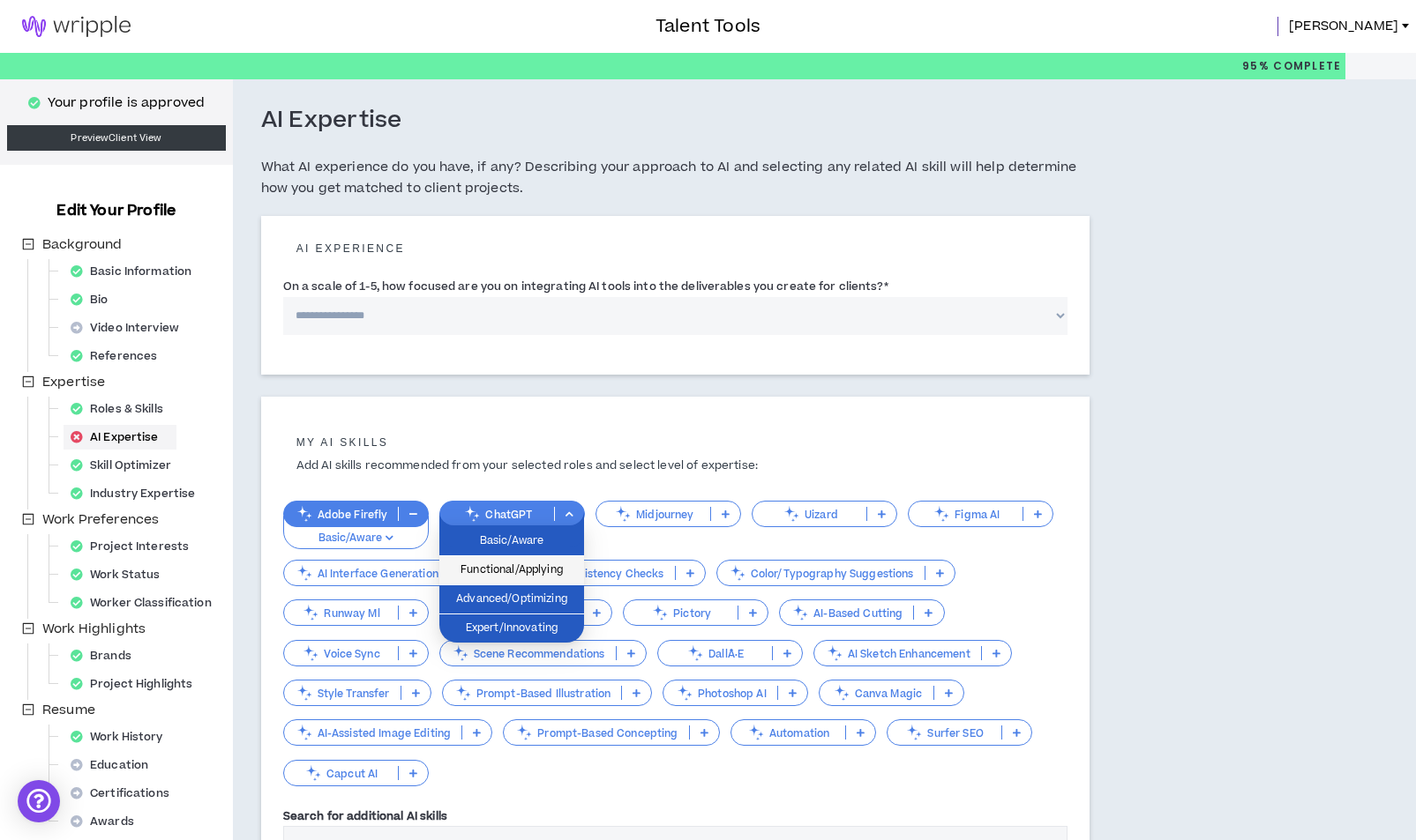
click at [555, 570] on span "Functional/Applying" at bounding box center [512, 570] width 123 height 19
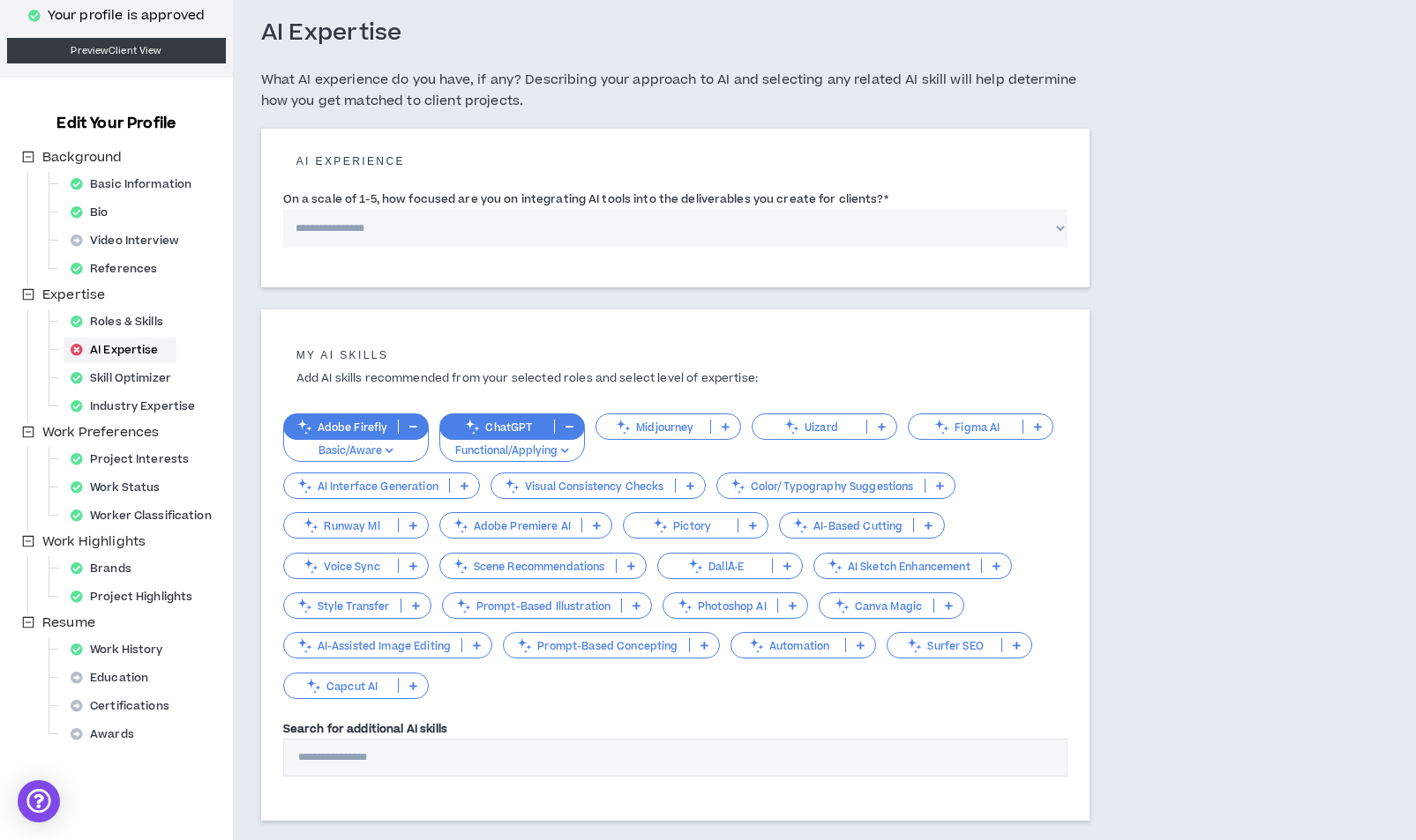
scroll to position [88, 0]
click at [792, 604] on icon at bounding box center [792, 605] width 8 height 9
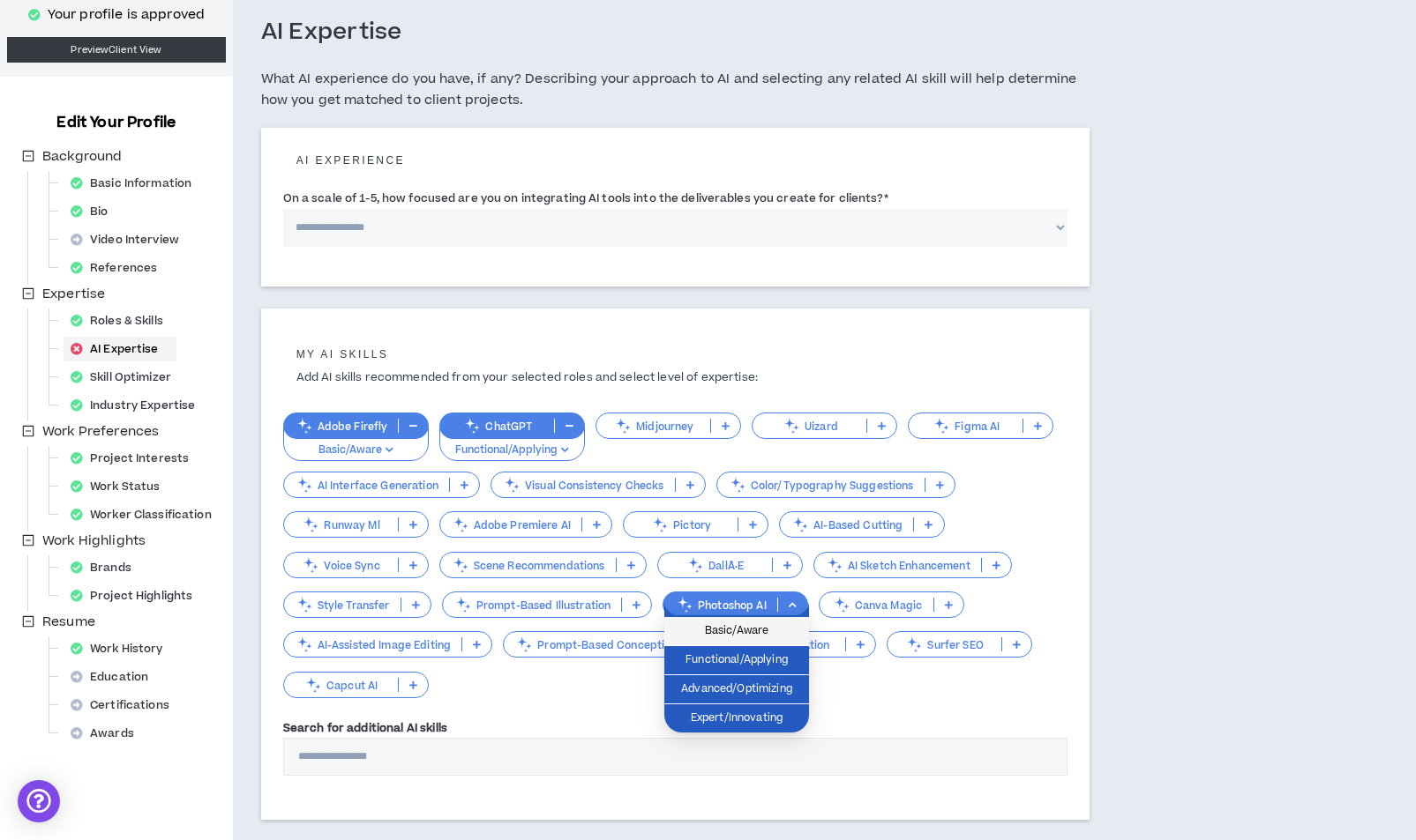
click at [758, 629] on span "Basic/Aware" at bounding box center [736, 631] width 123 height 19
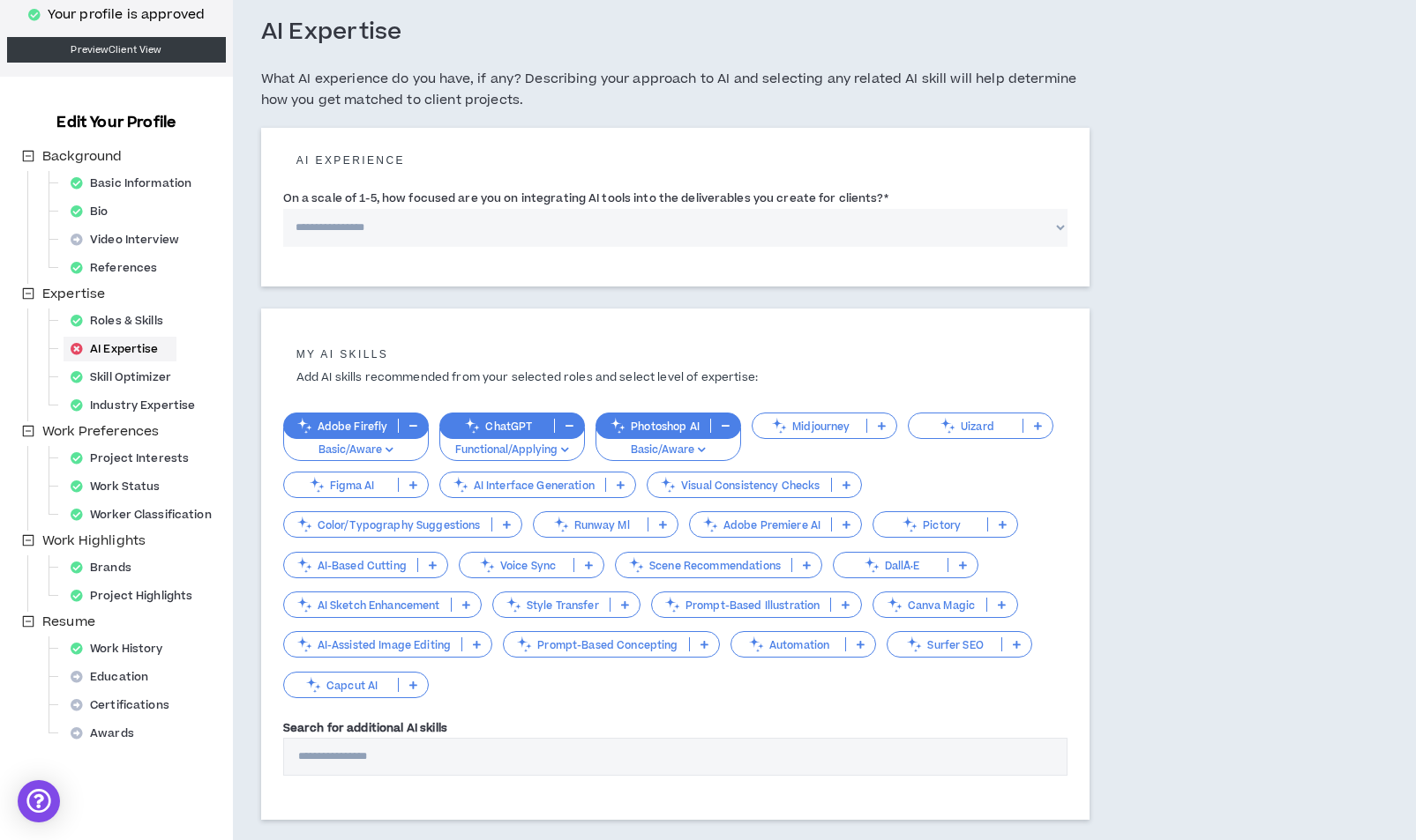
click at [398, 682] on p at bounding box center [413, 685] width 29 height 14
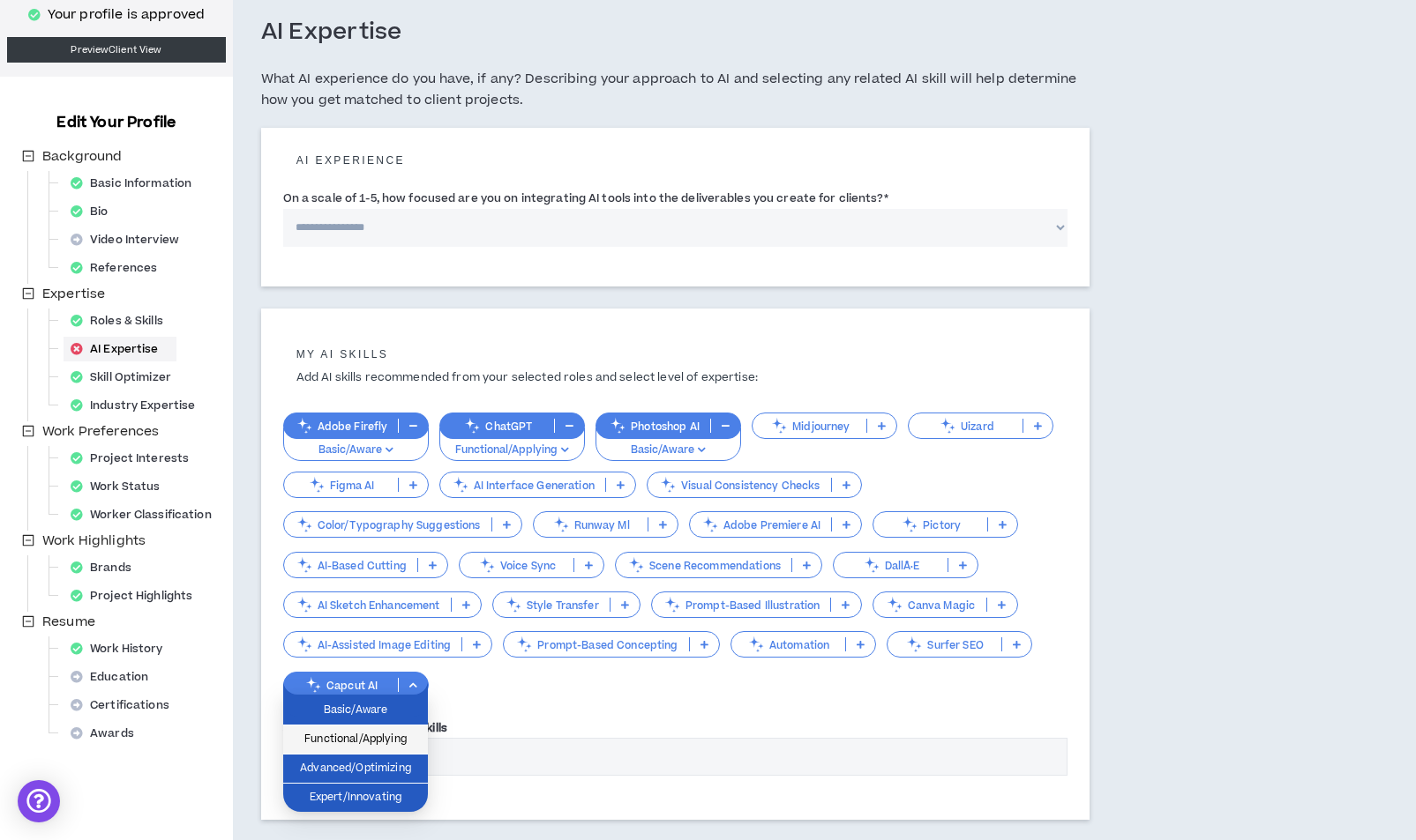
click at [400, 738] on span "Functional/Applying" at bounding box center [355, 740] width 123 height 19
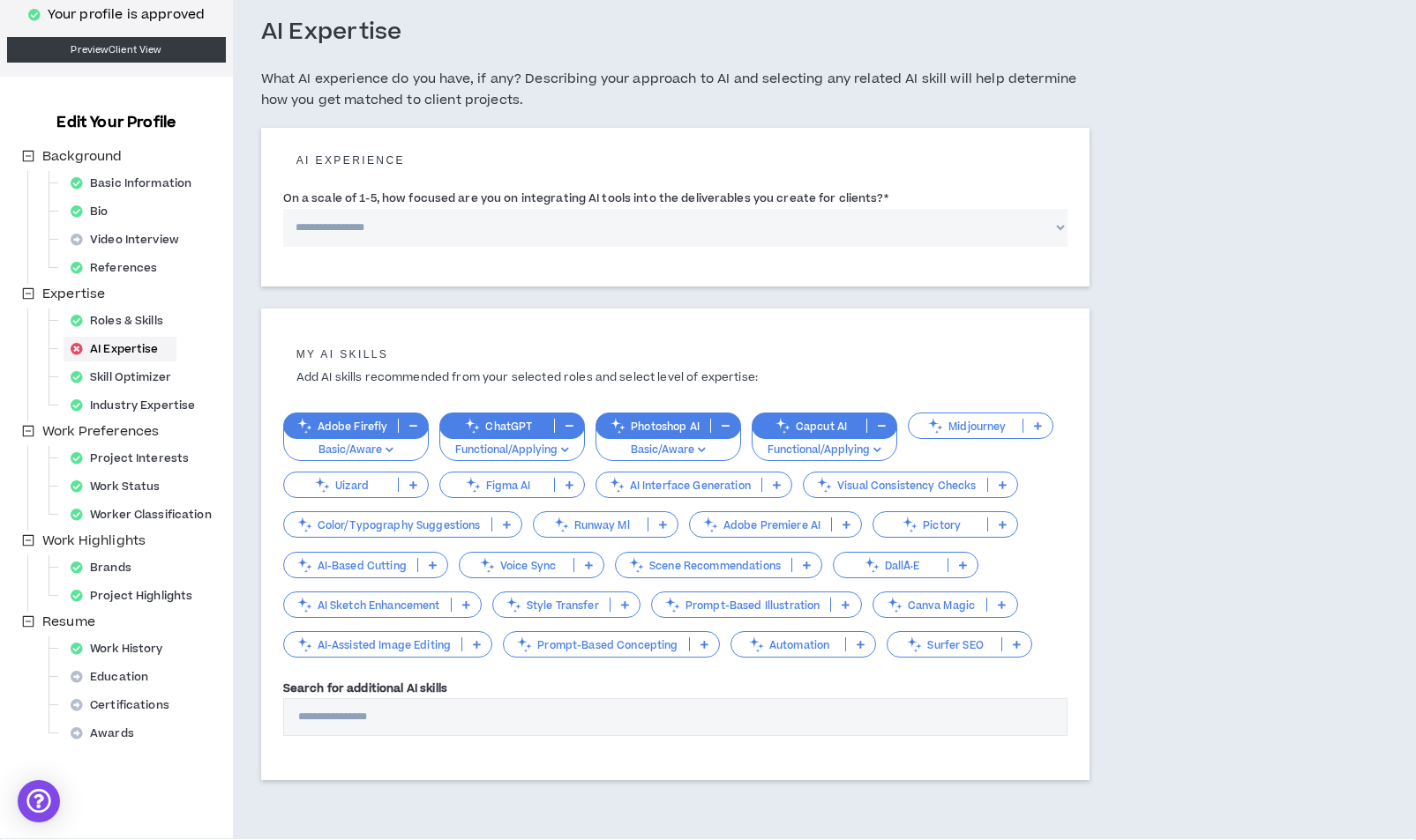
click at [522, 487] on p "Figma AI" at bounding box center [497, 485] width 114 height 14
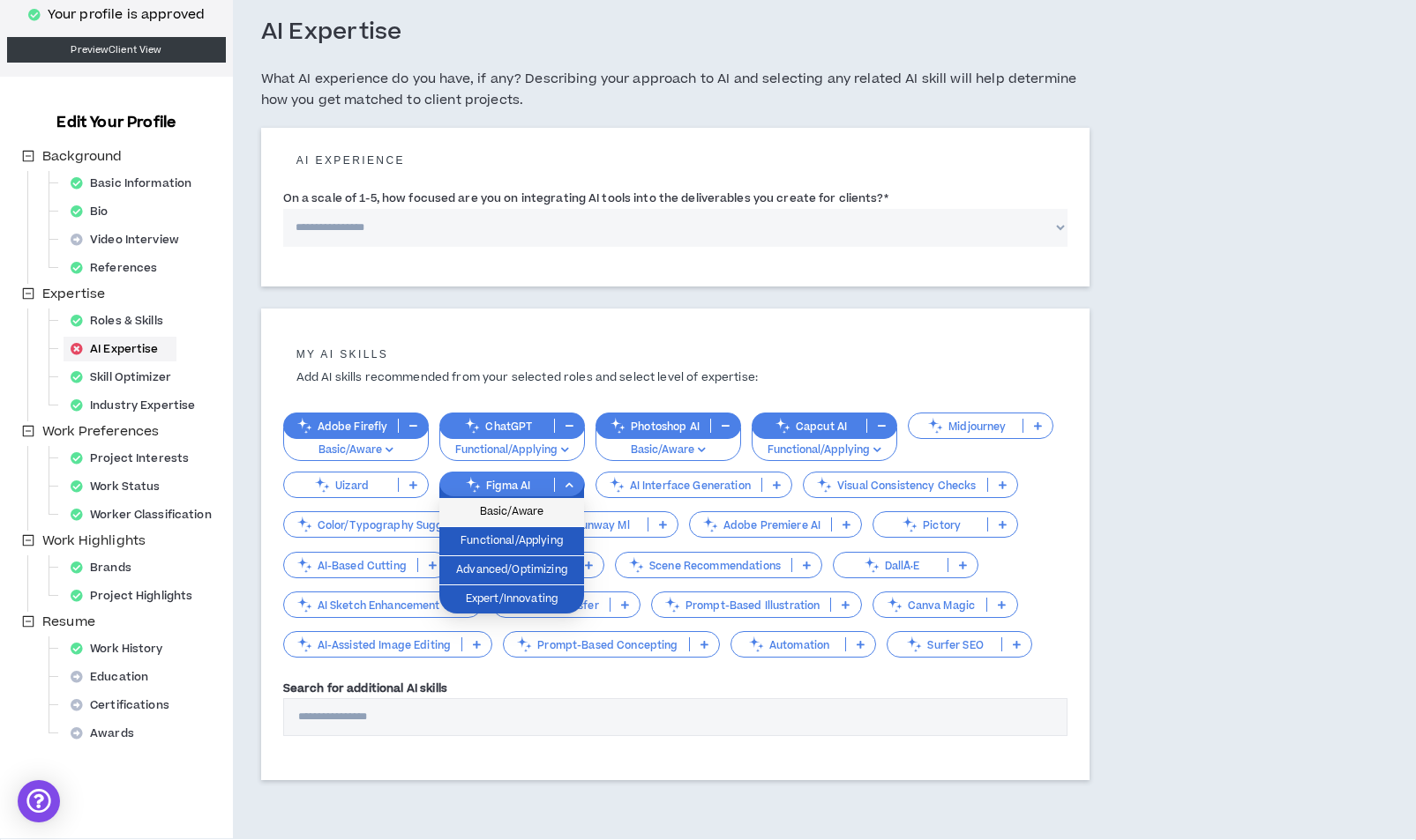
click at [505, 511] on span "Basic/Aware" at bounding box center [512, 511] width 123 height 19
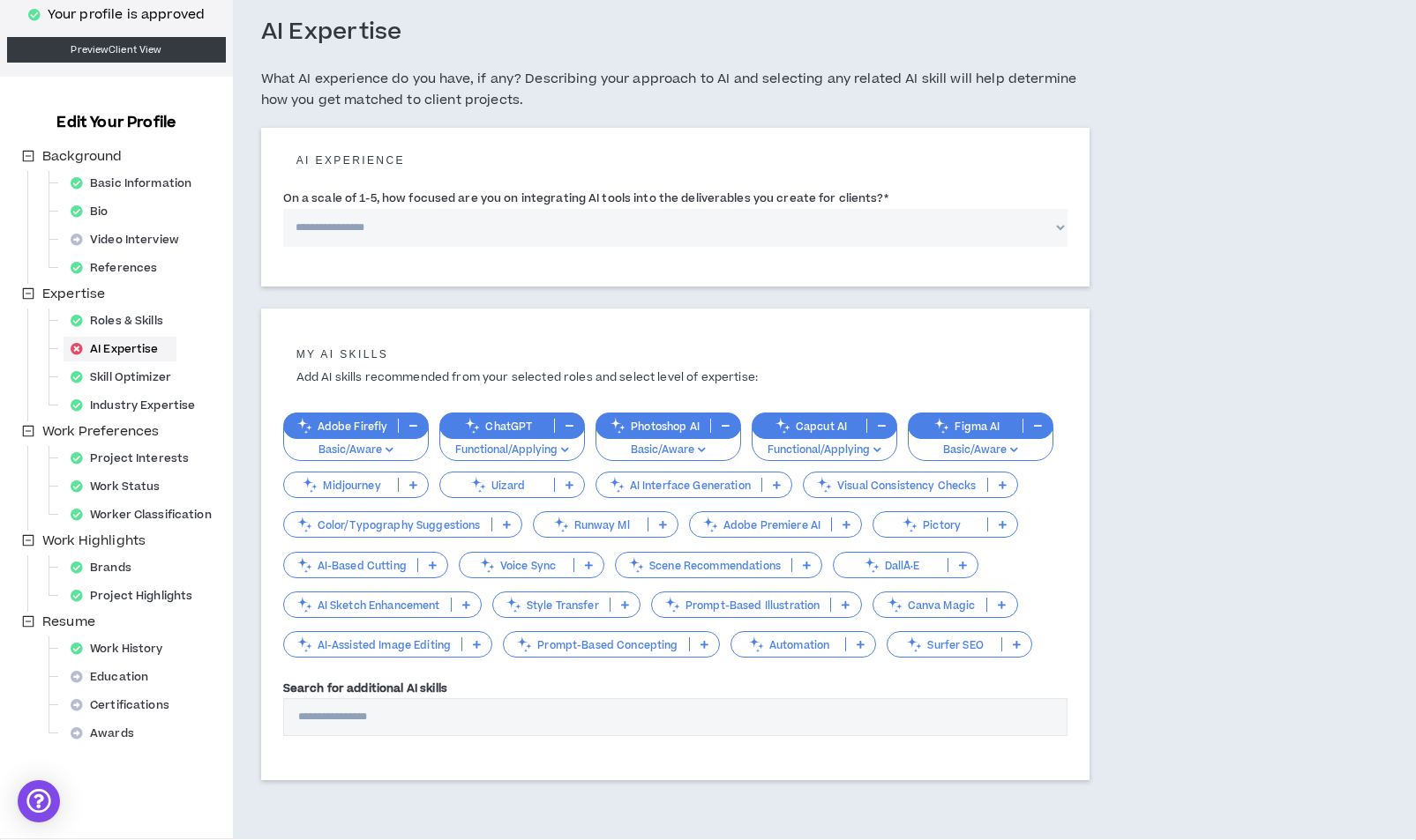
click at [734, 529] on p "Adobe Premiere AI" at bounding box center [761, 525] width 141 height 14
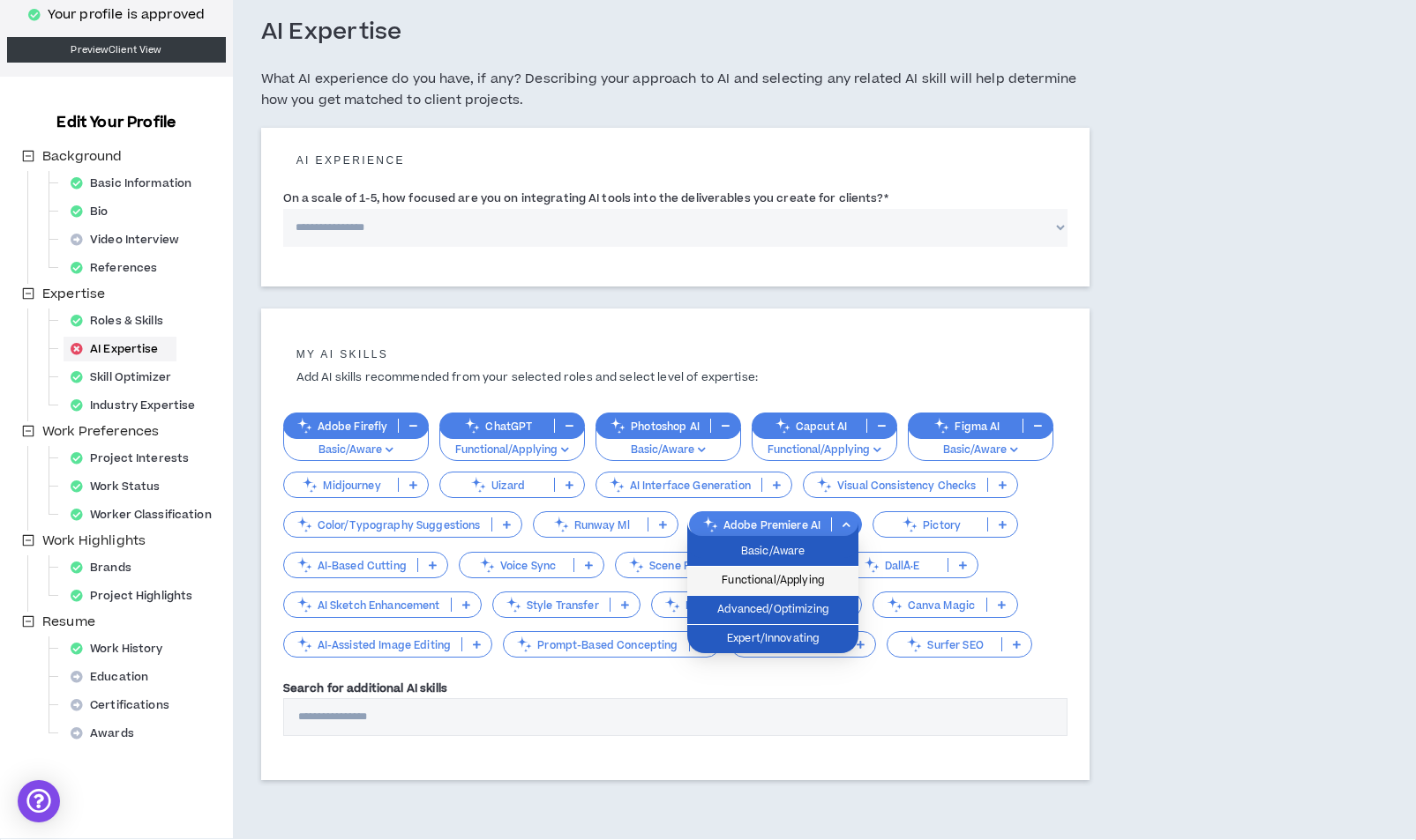
click at [736, 571] on span "Functional/Applying" at bounding box center [773, 580] width 150 height 19
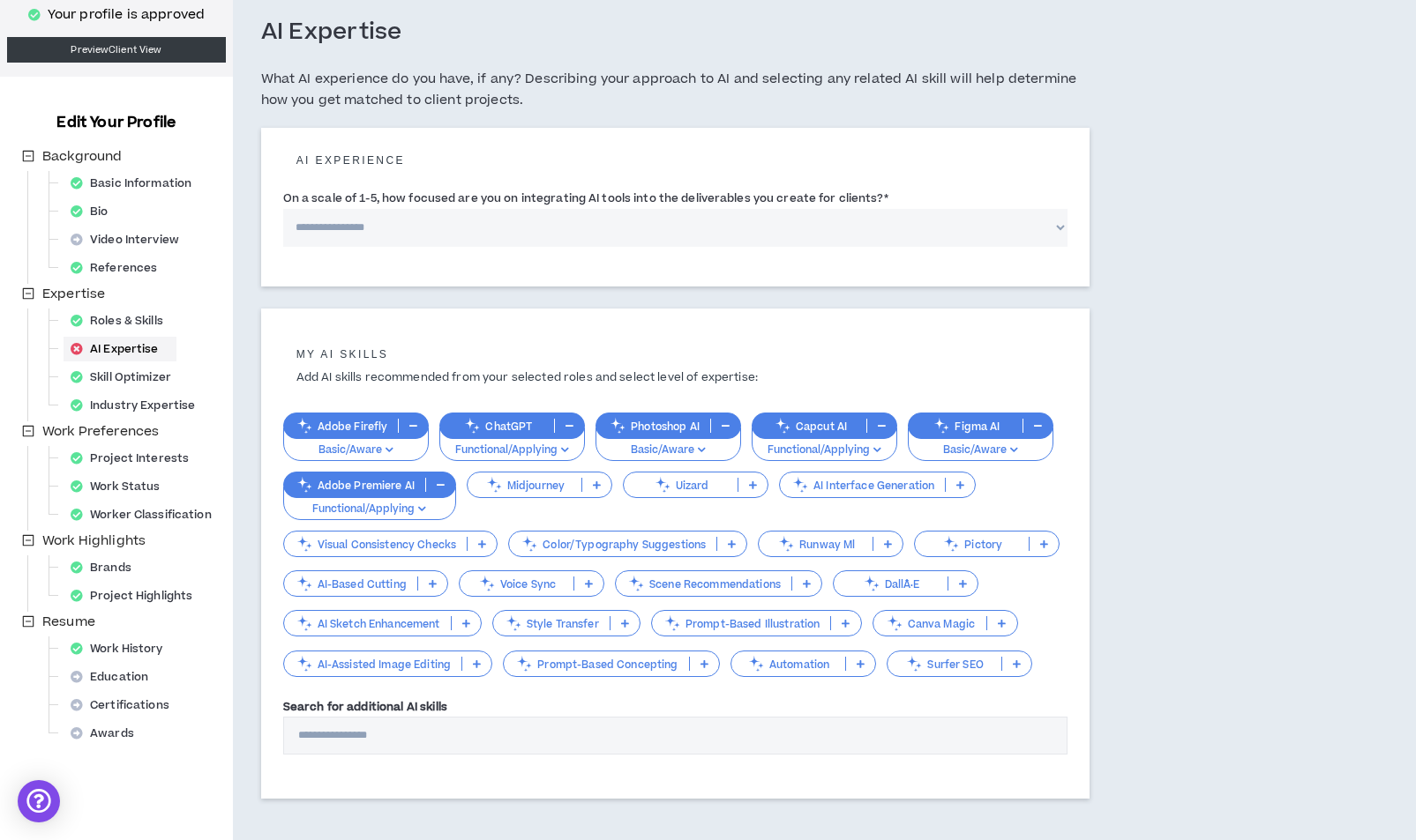
click at [914, 621] on p "Canva Magic" at bounding box center [930, 624] width 114 height 14
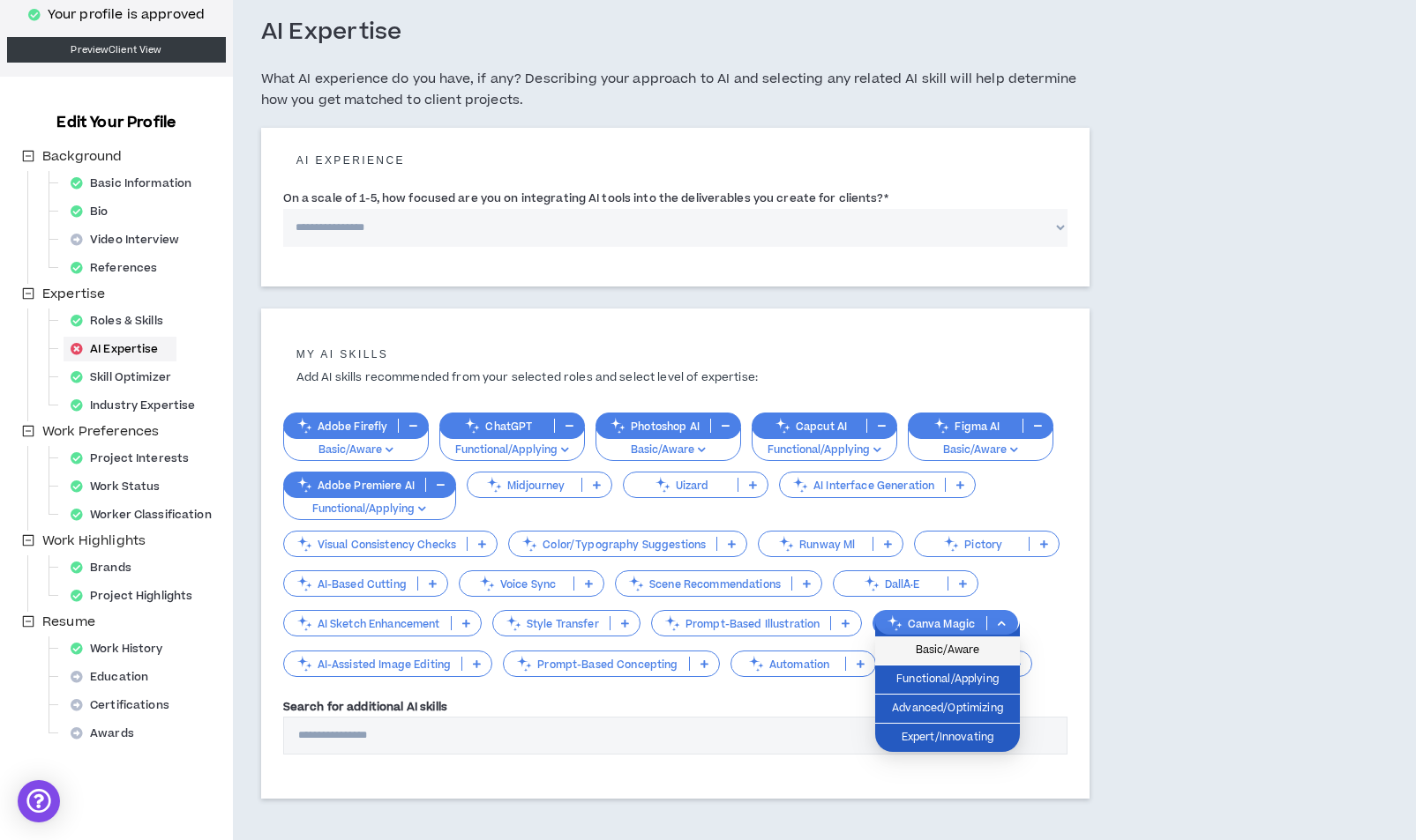
click at [915, 644] on span "Basic/Aware" at bounding box center [947, 650] width 123 height 19
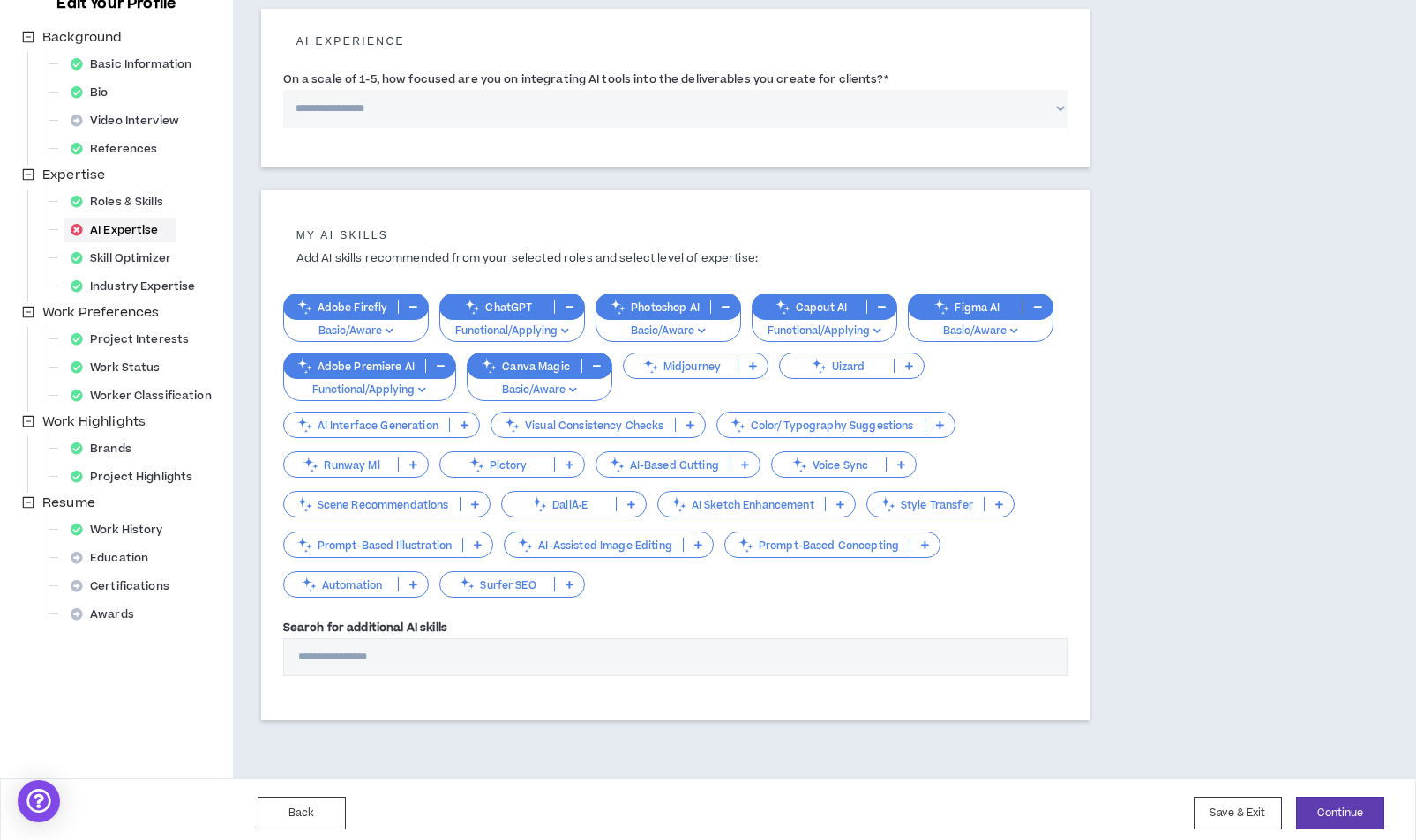
scroll to position [213, 0]
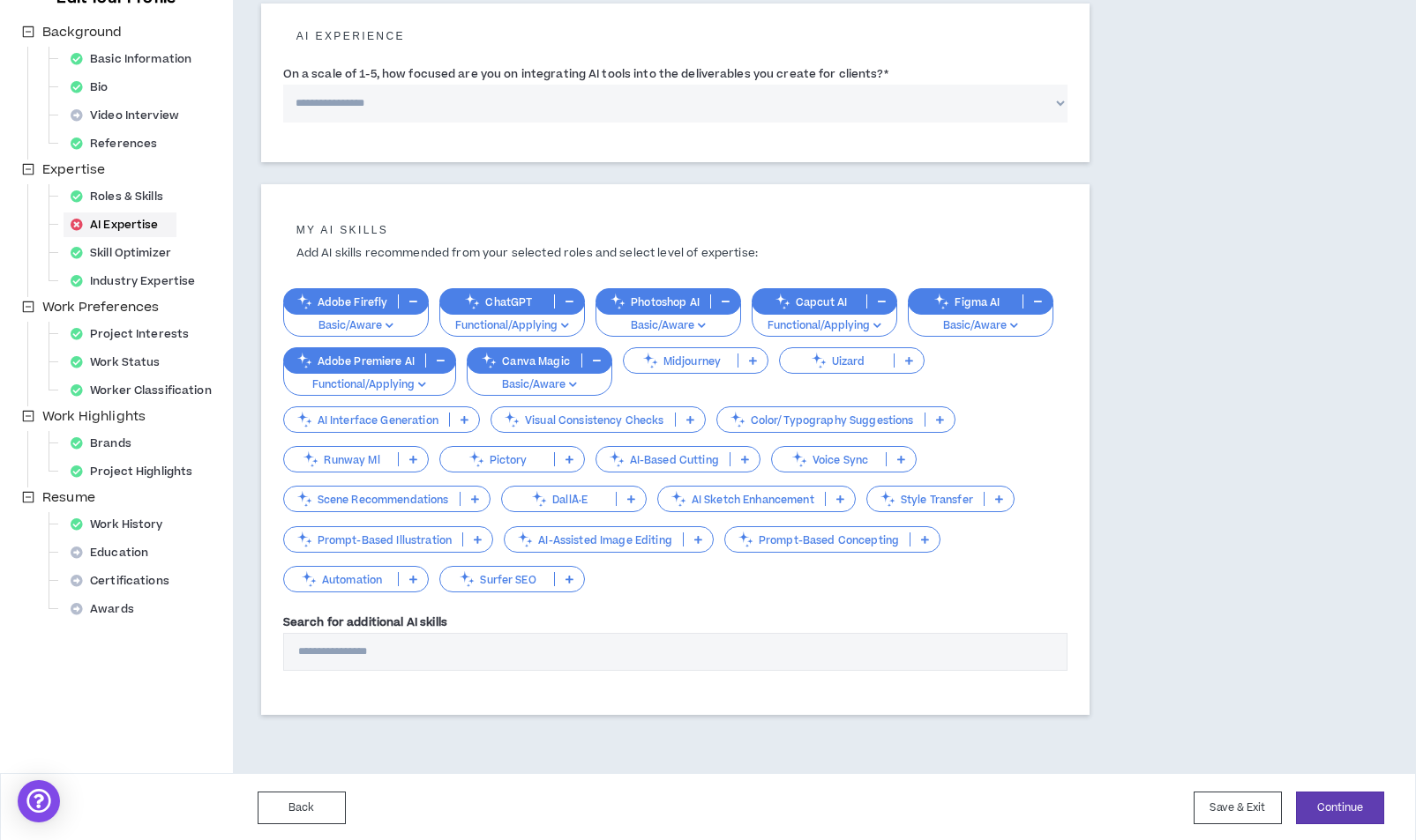
click at [421, 577] on p at bounding box center [413, 579] width 29 height 14
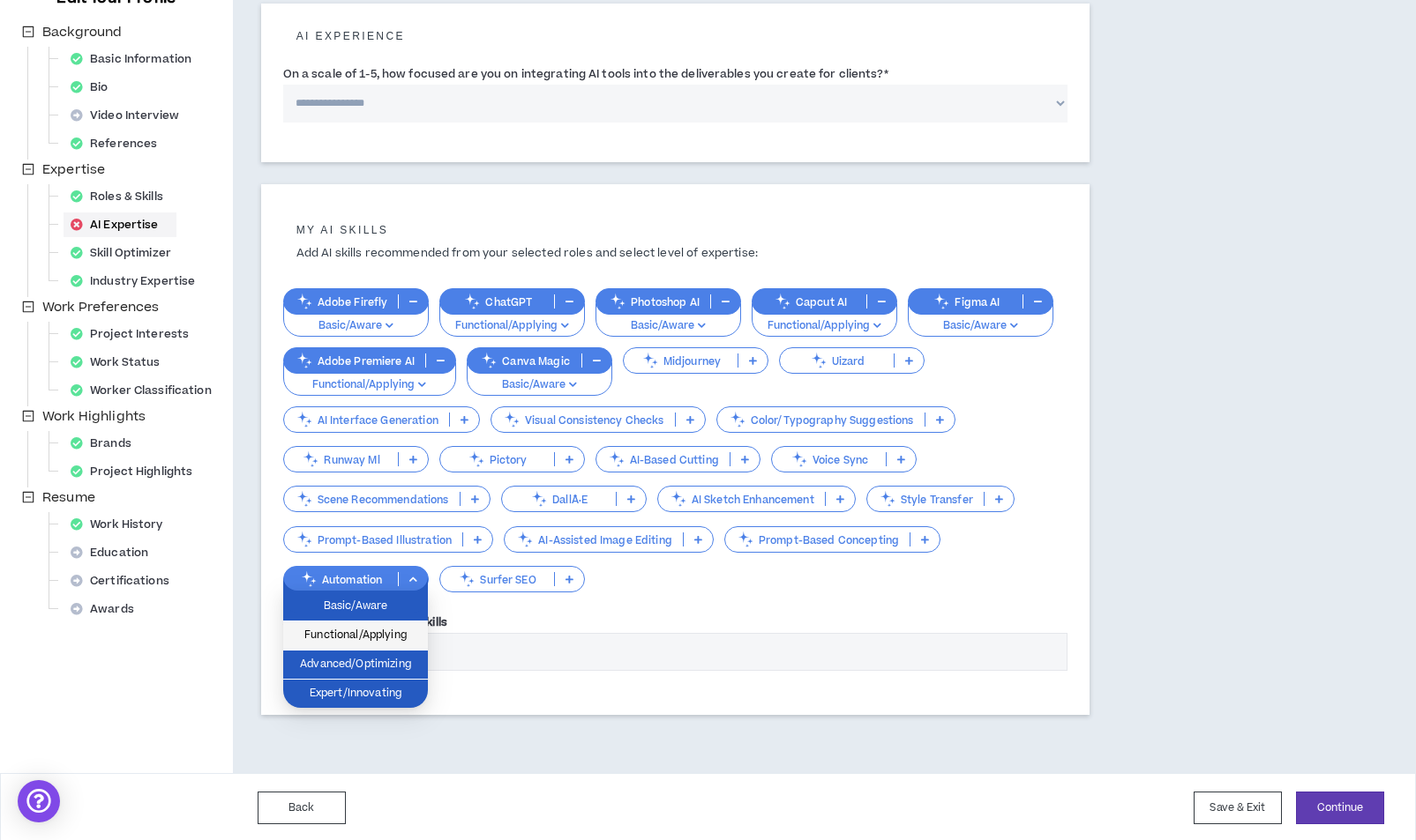
click at [400, 646] on li "Functional/Applying" at bounding box center [356, 636] width 145 height 29
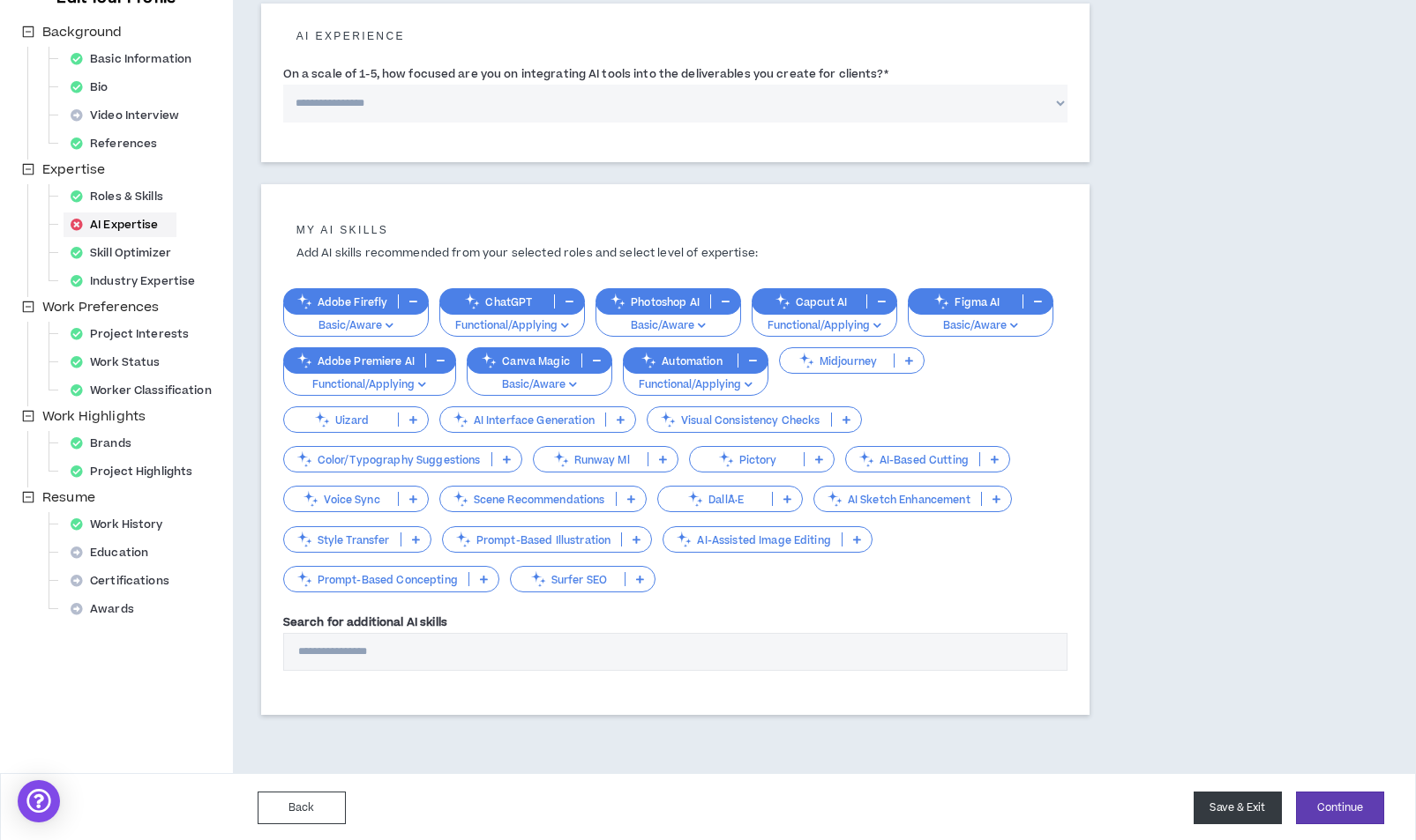
click at [1260, 809] on button "Save & Exit" at bounding box center [1237, 808] width 88 height 33
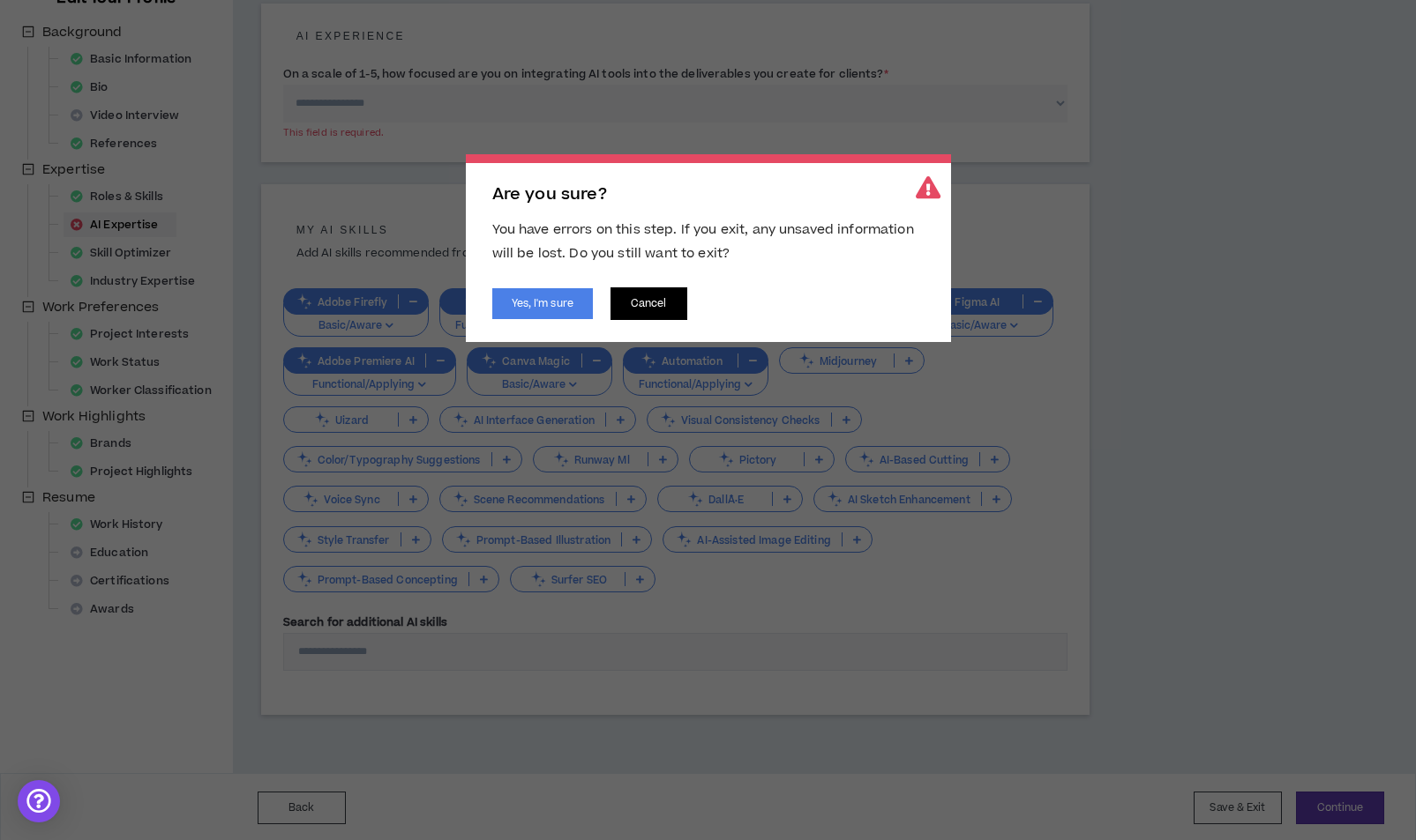
click at [670, 311] on button "Cancel" at bounding box center [648, 304] width 77 height 33
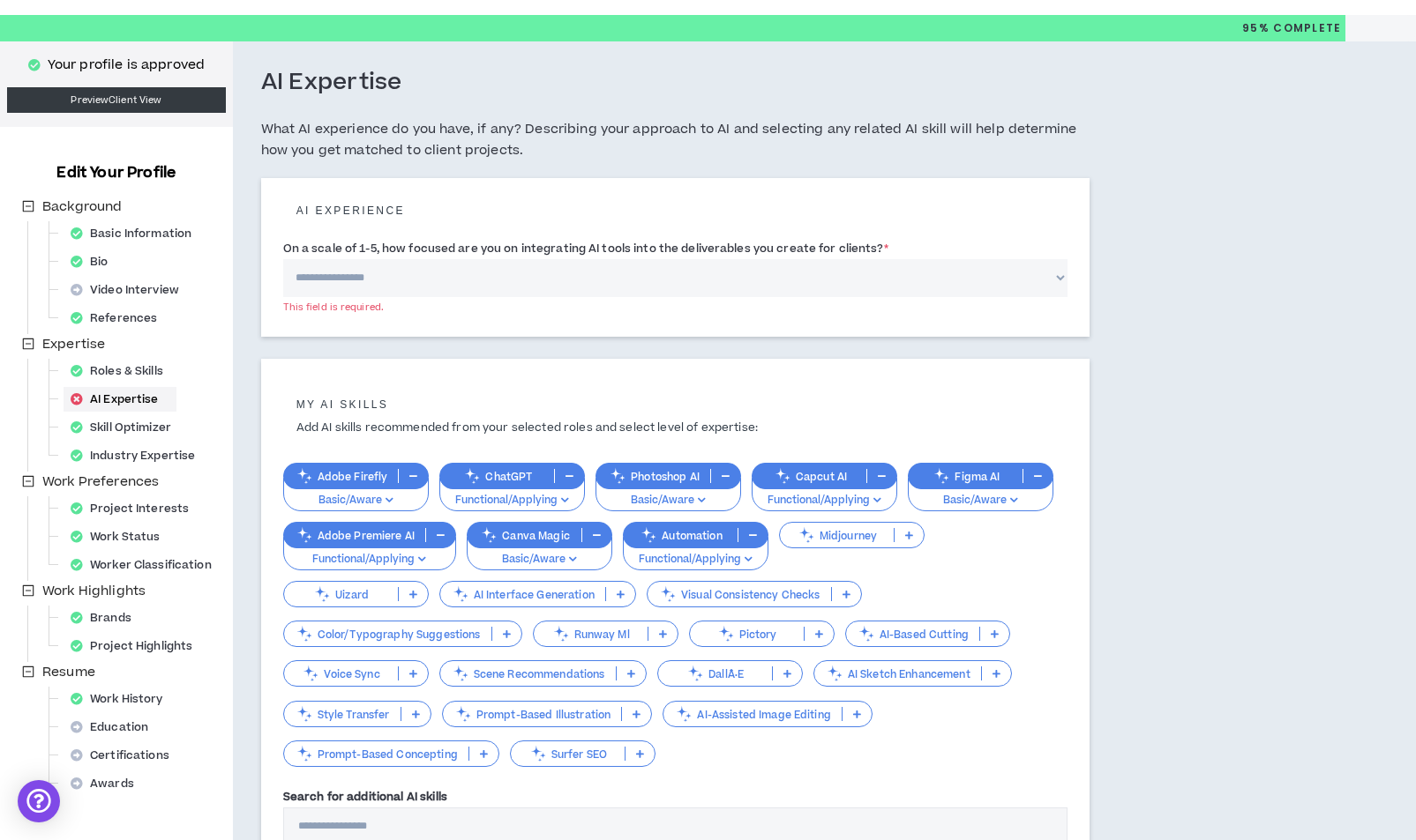
scroll to position [38, 0]
click at [518, 295] on select "**********" at bounding box center [675, 278] width 784 height 38
select select "*"
click at [283, 259] on select "**********" at bounding box center [675, 278] width 784 height 38
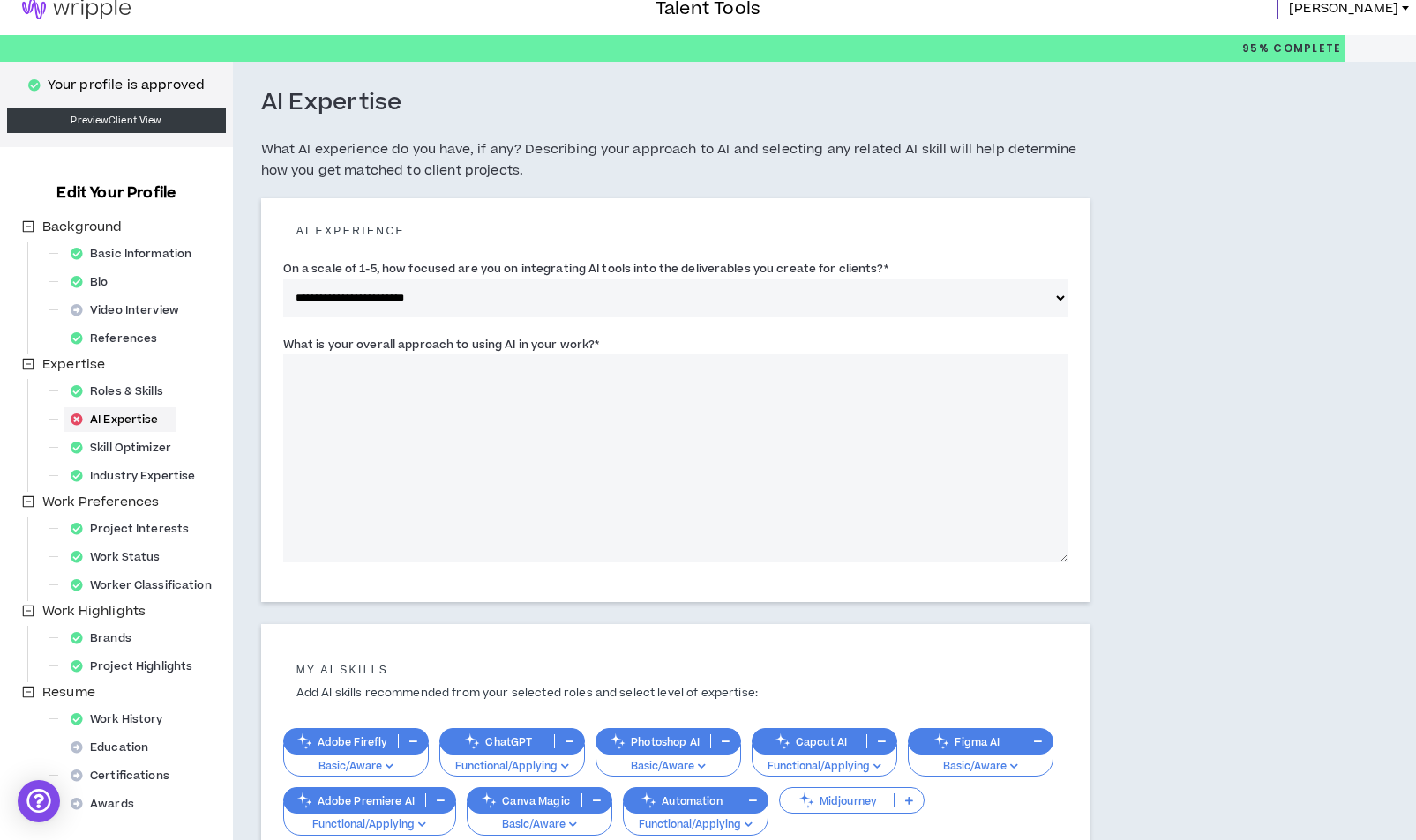
scroll to position [0, 0]
